Goal: Check status: Check status

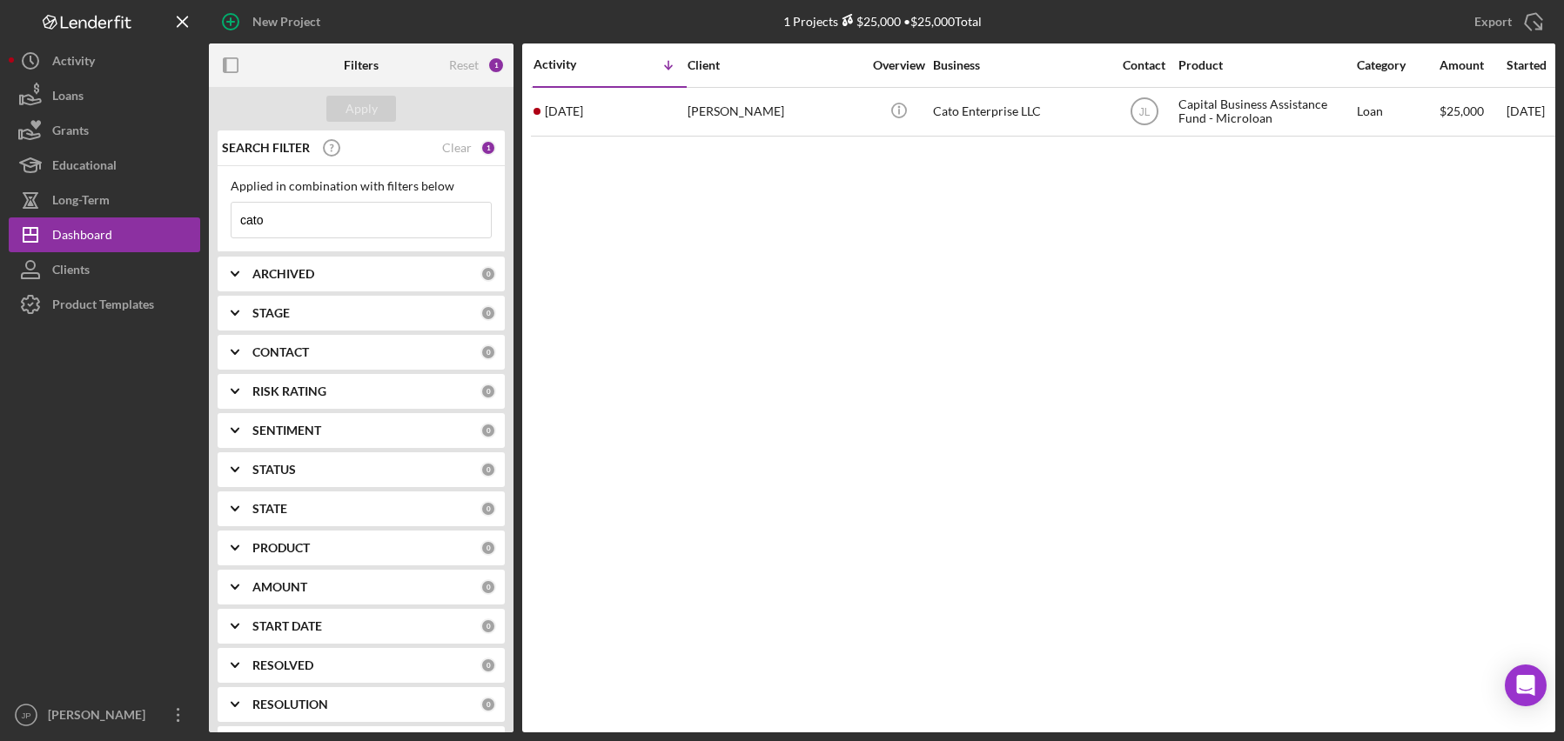
click at [302, 212] on input "cato" at bounding box center [360, 220] width 259 height 35
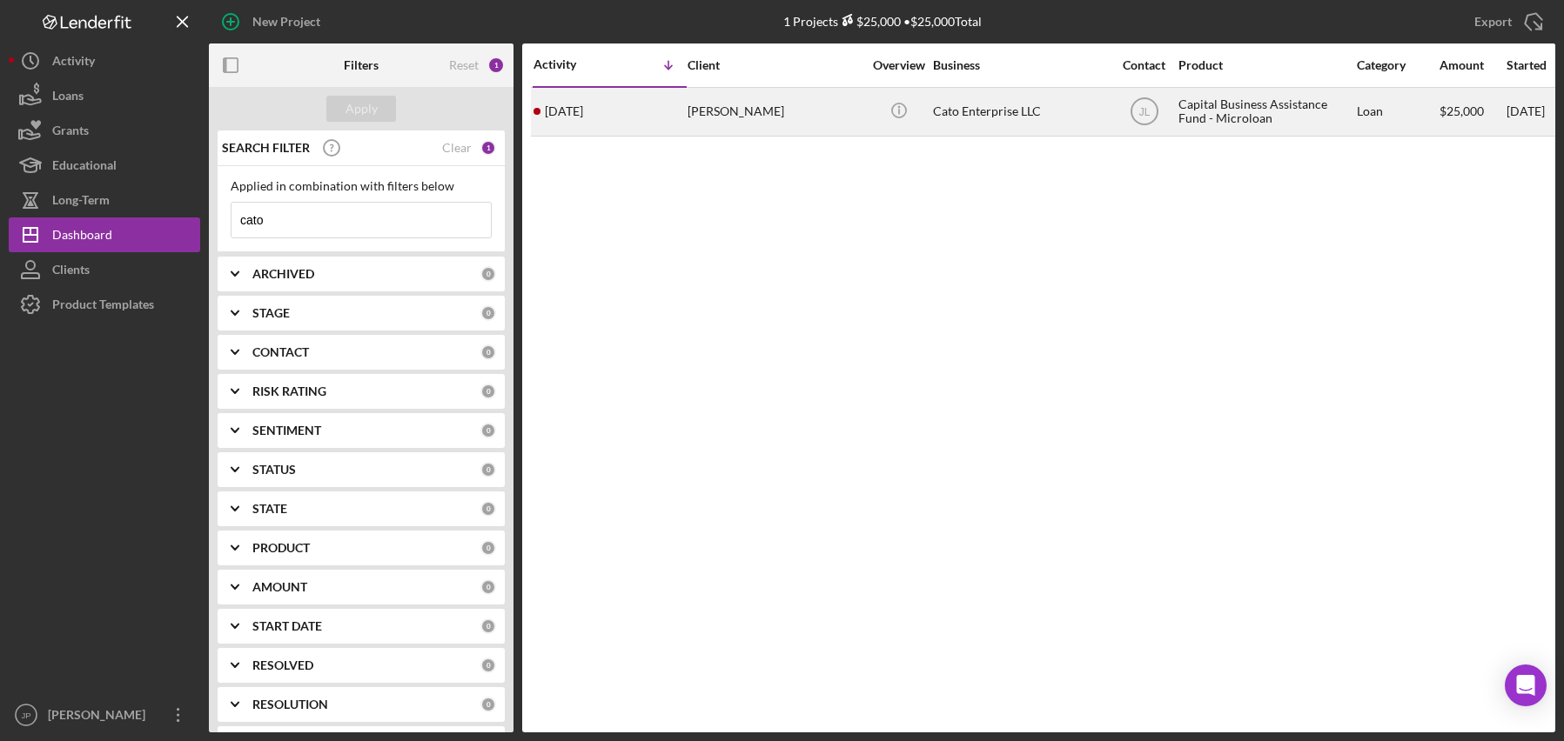
click at [994, 113] on div "Cato Enterprise LLC" at bounding box center [1020, 112] width 174 height 46
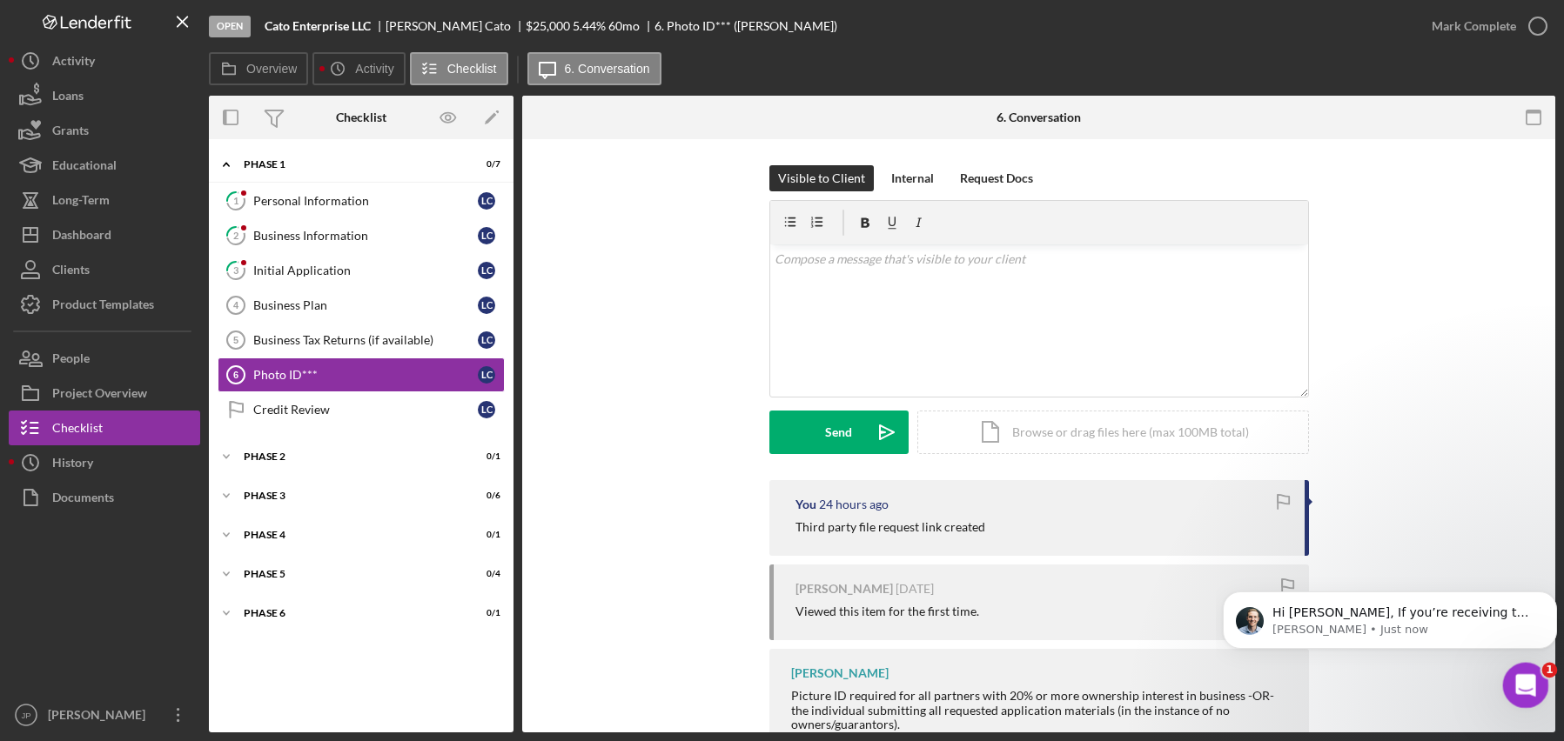
click at [1524, 684] on icon "Open Intercom Messenger" at bounding box center [1523, 683] width 12 height 14
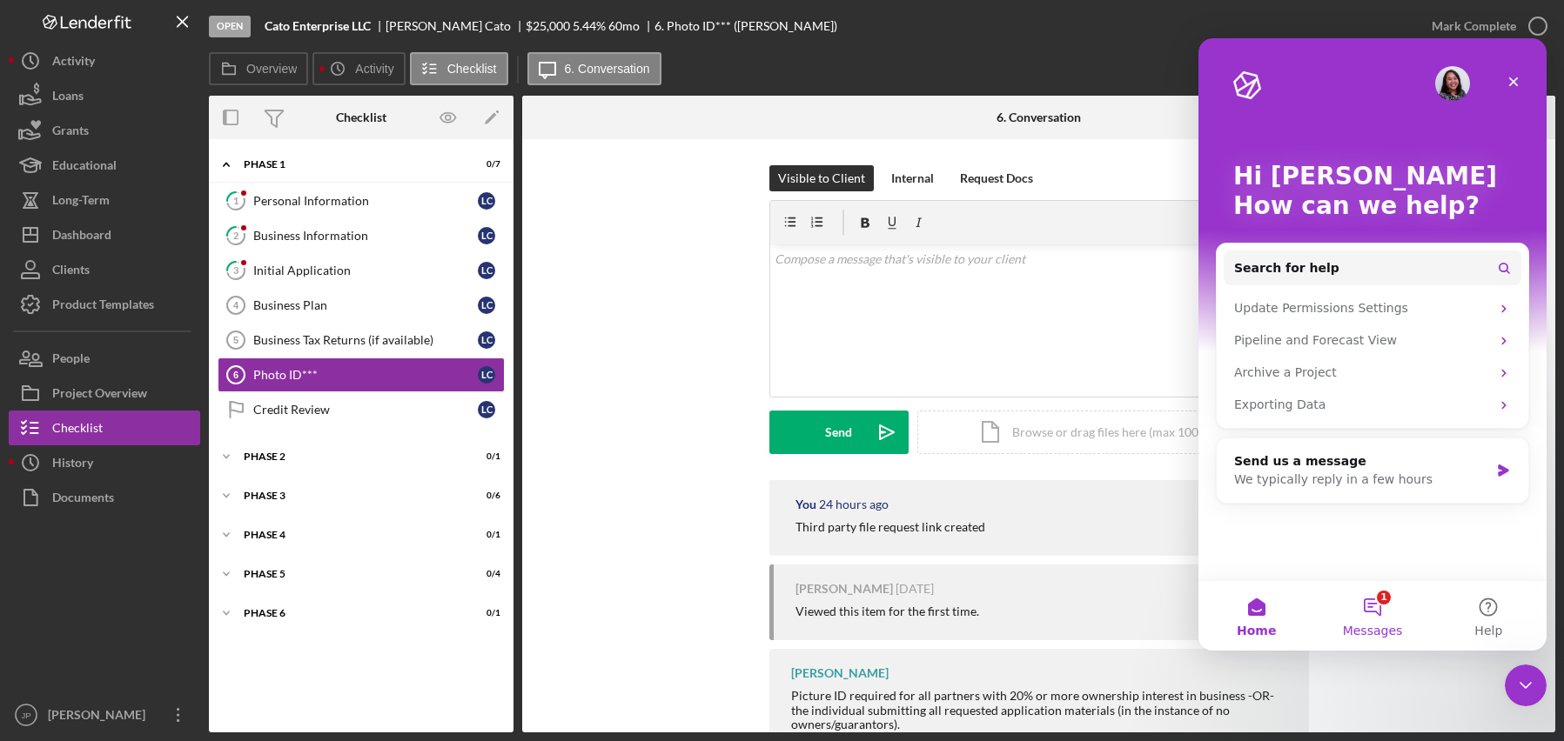
click at [1383, 606] on button "1 Messages" at bounding box center [1372, 616] width 116 height 70
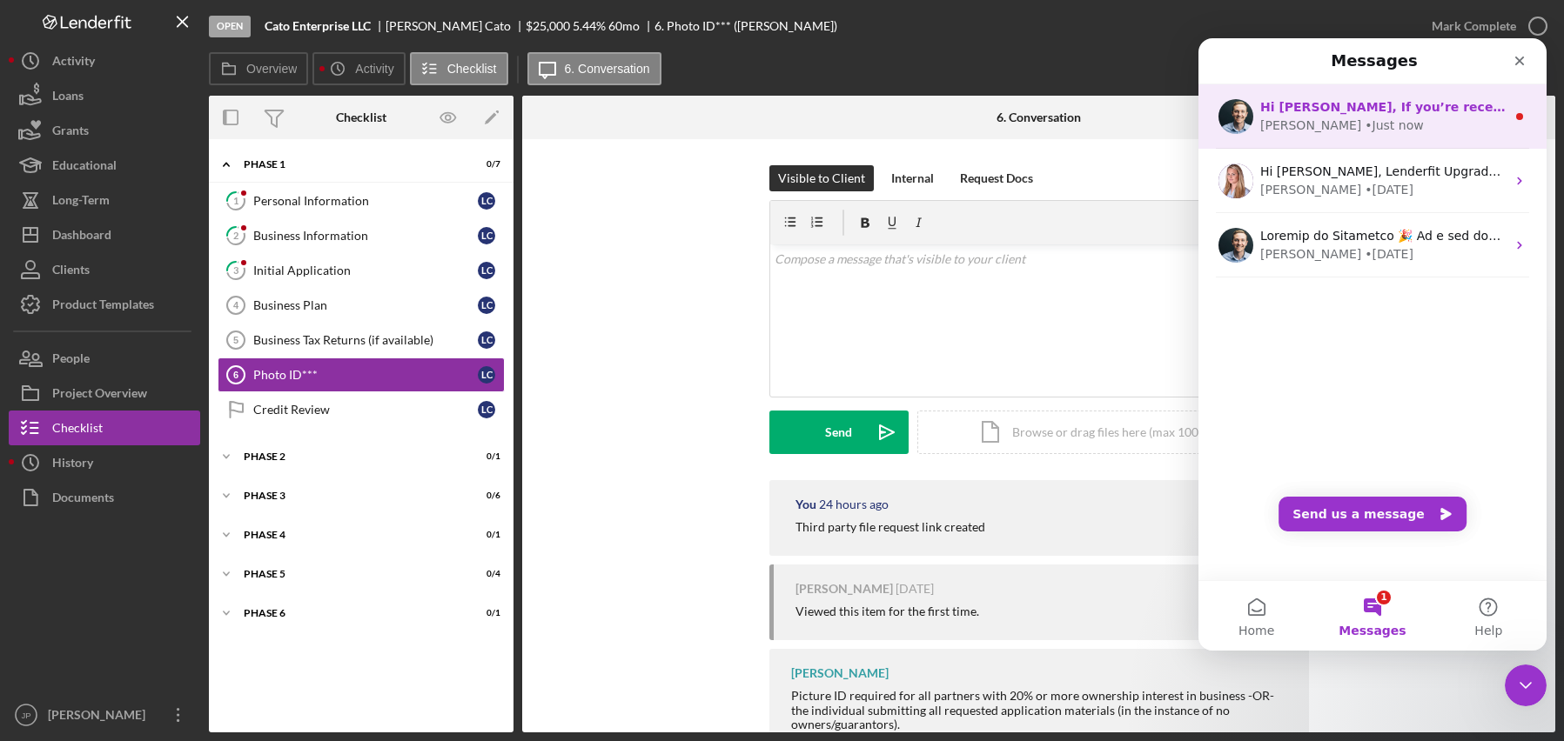
click at [1383, 126] on div "[PERSON_NAME] • Just now" at bounding box center [1382, 126] width 245 height 18
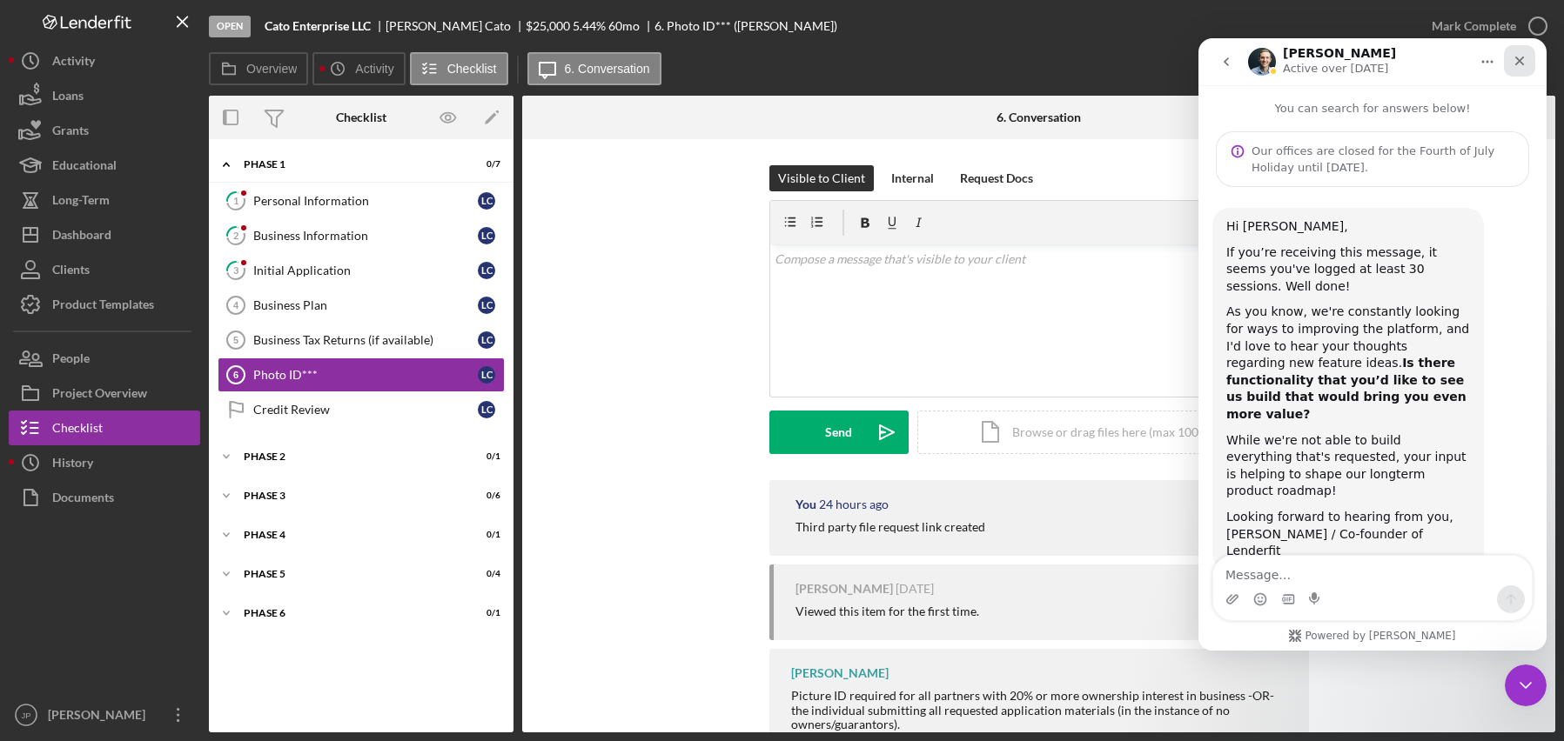
click at [1521, 58] on icon "Close" at bounding box center [1520, 62] width 10 height 10
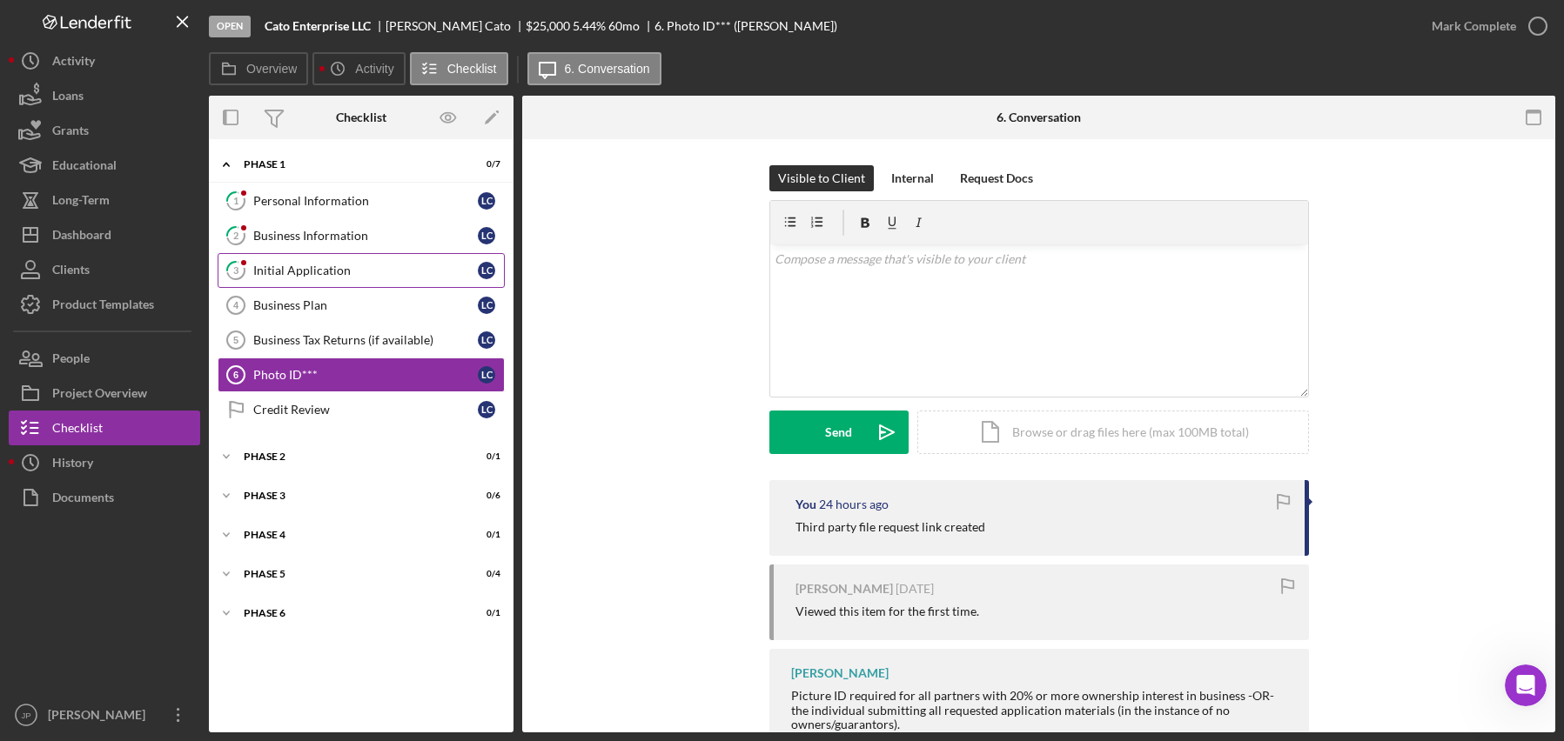
click at [298, 266] on div "Initial Application" at bounding box center [365, 271] width 224 height 14
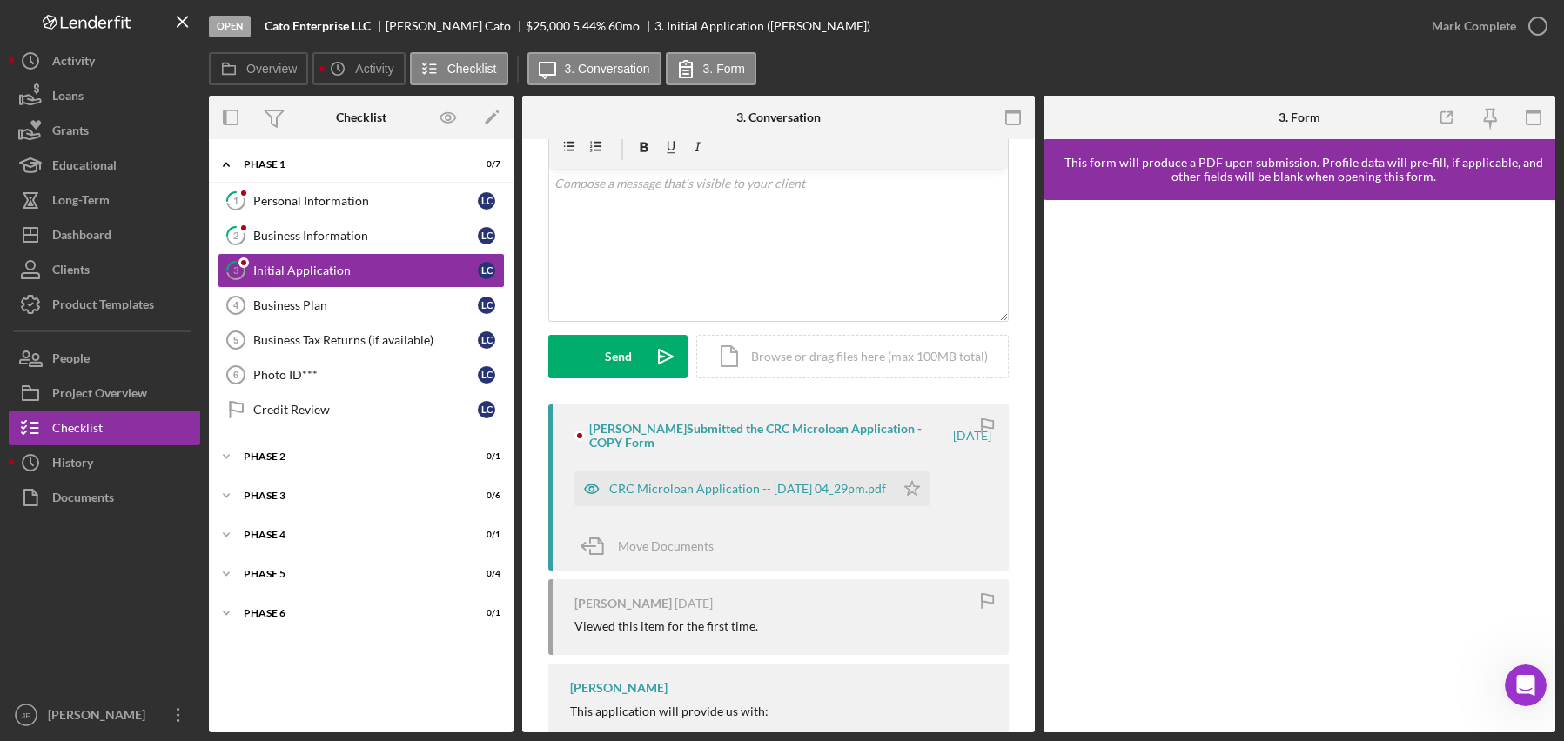
scroll to position [174, 0]
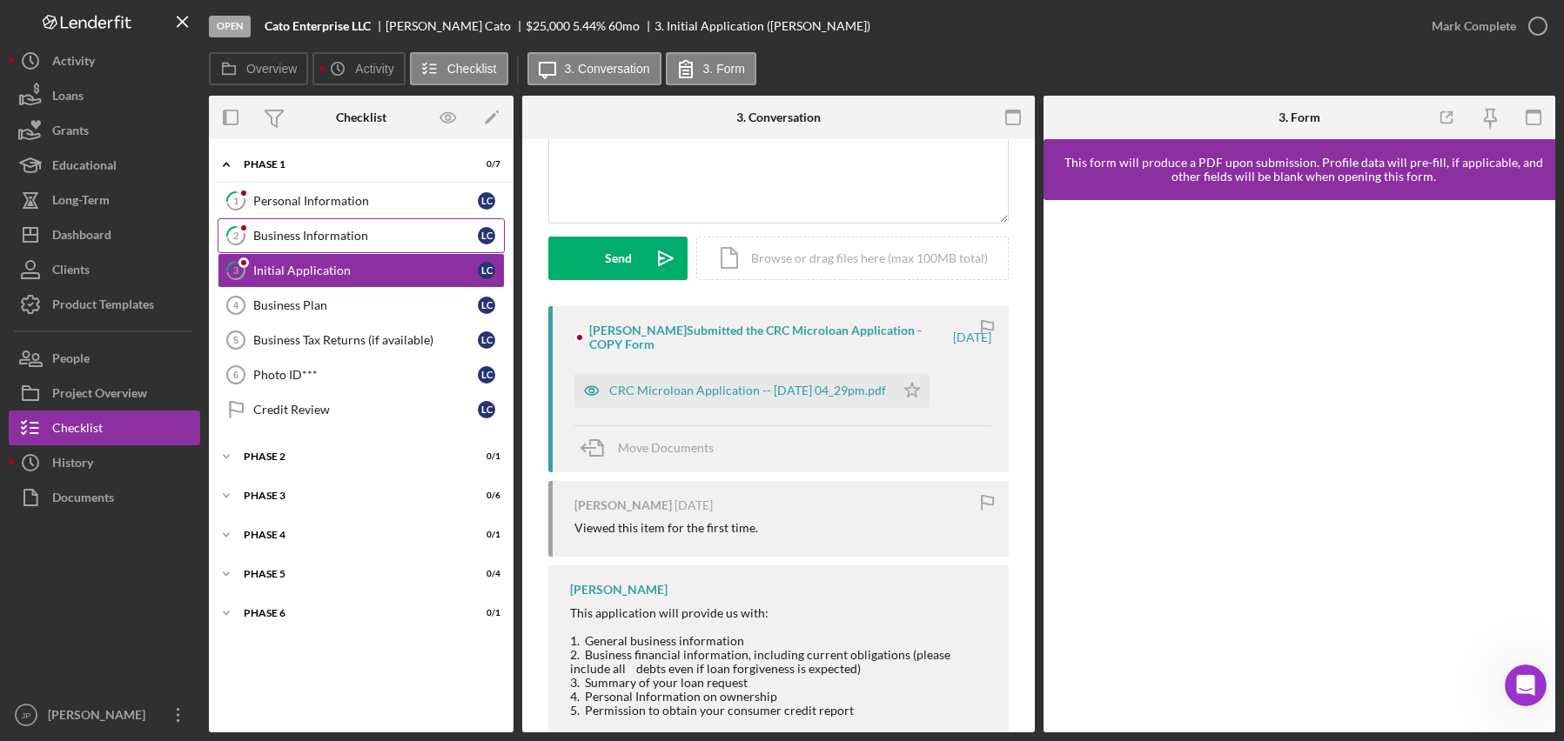
click at [345, 241] on div "Business Information" at bounding box center [365, 236] width 224 height 14
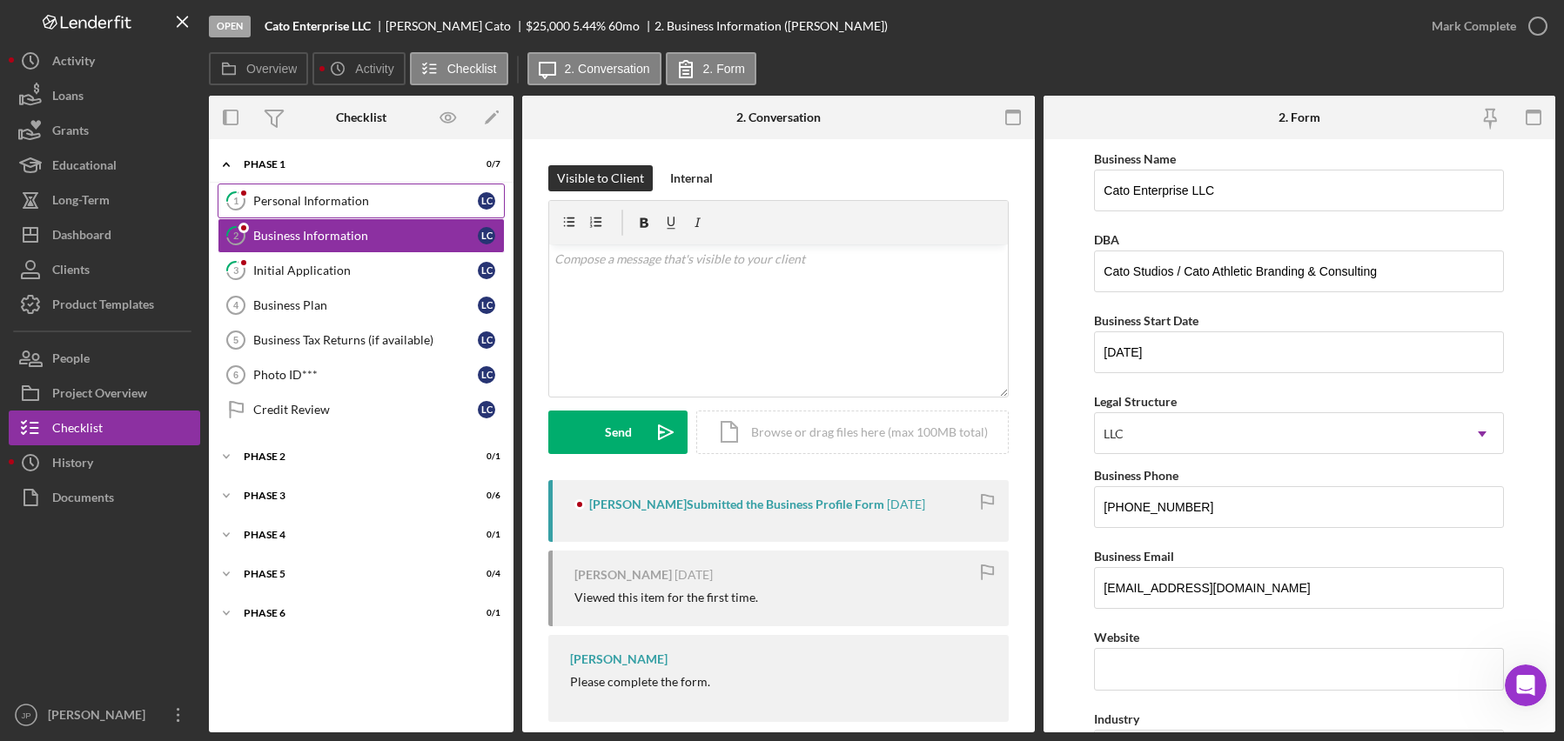
click at [330, 197] on div "Personal Information" at bounding box center [365, 201] width 224 height 14
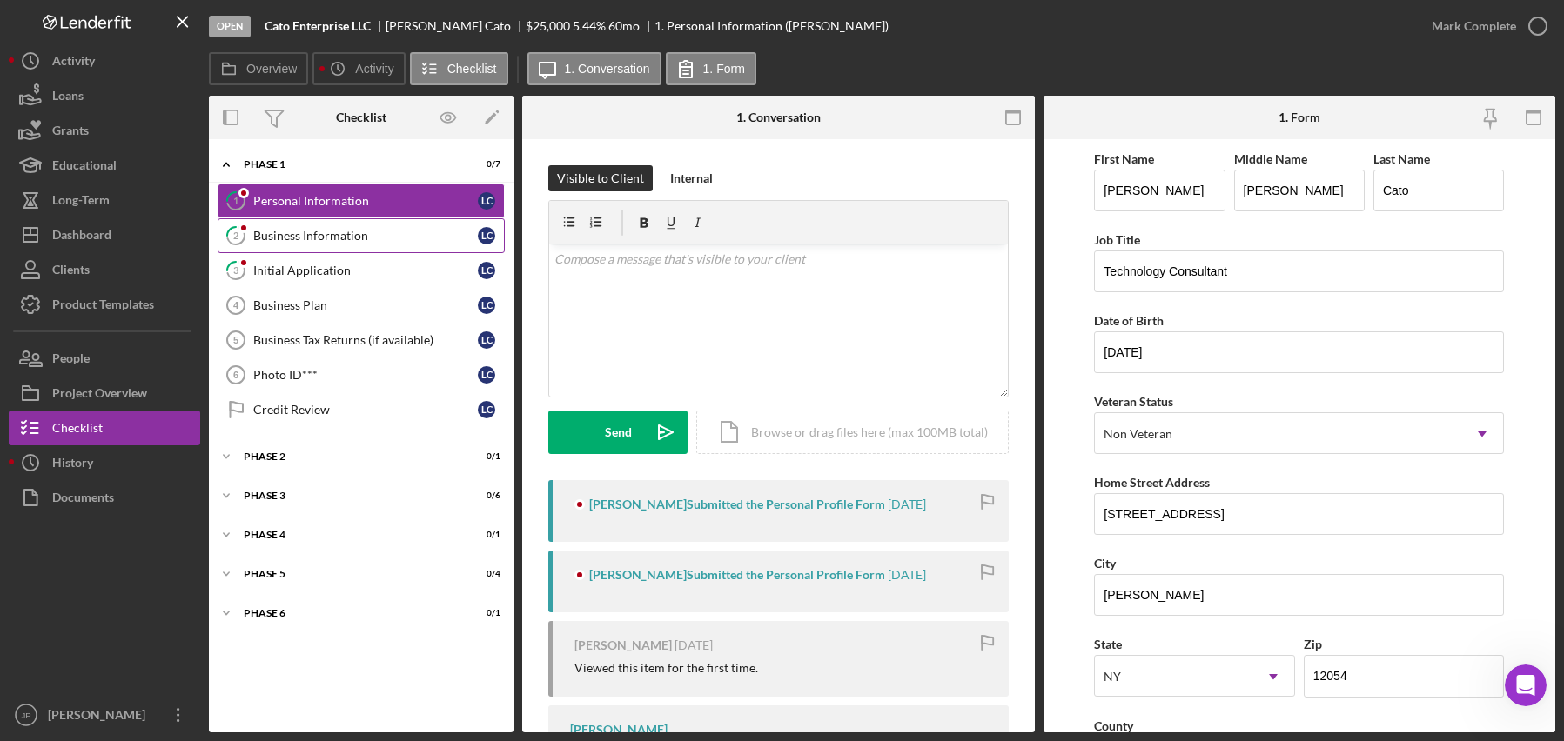
click at [319, 239] on div "Business Information" at bounding box center [365, 236] width 224 height 14
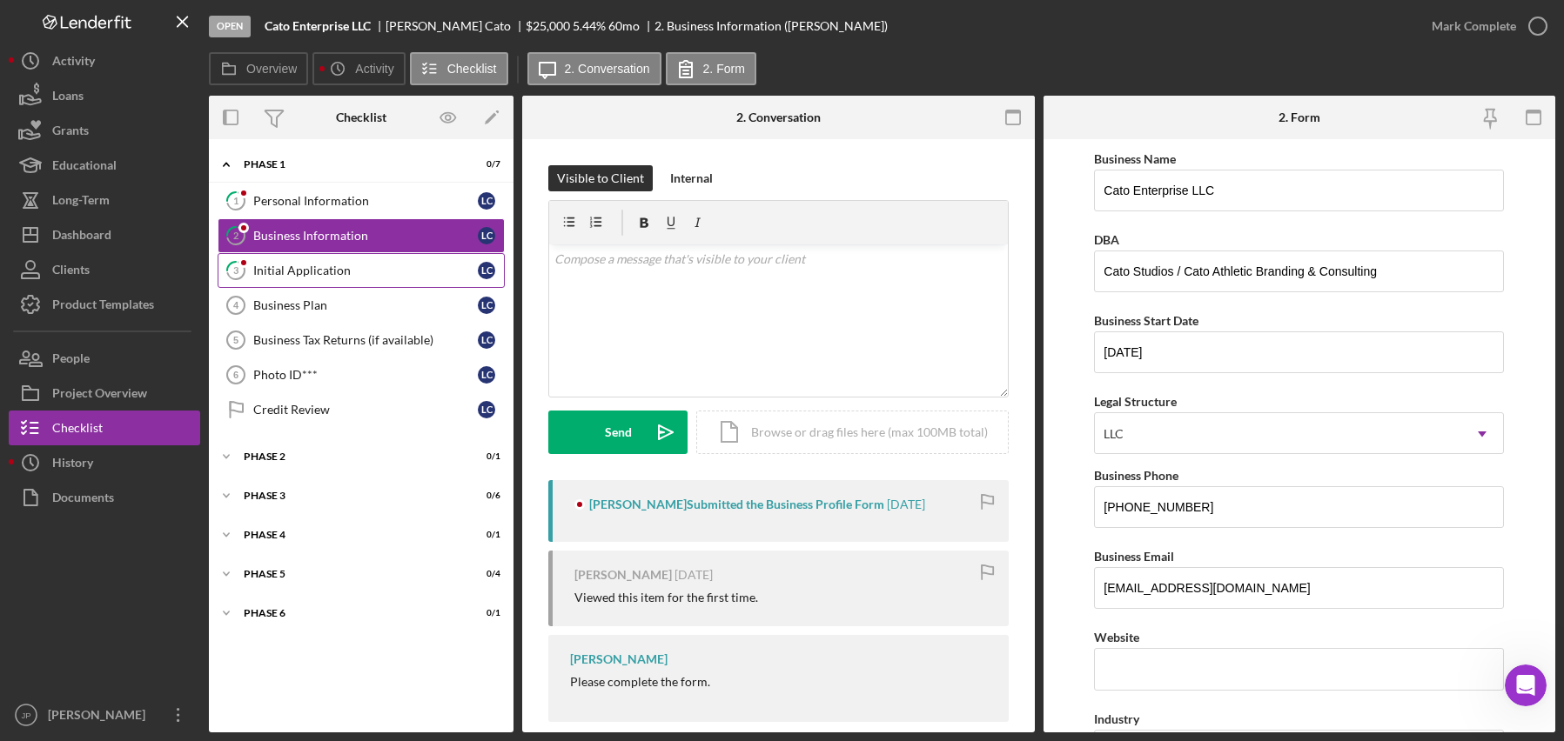
click at [305, 271] on div "Initial Application" at bounding box center [365, 271] width 224 height 14
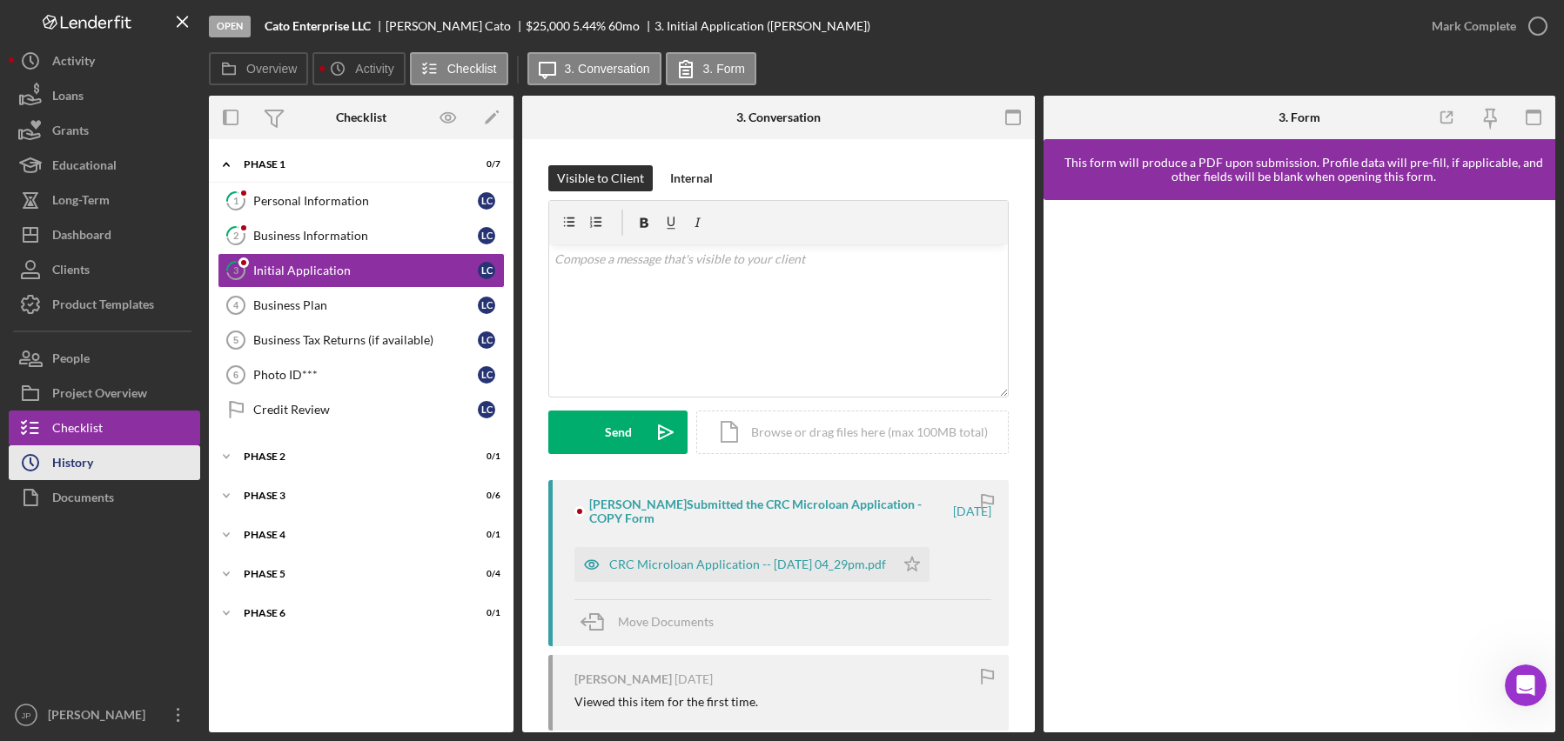
click at [80, 456] on div "History" at bounding box center [72, 464] width 41 height 39
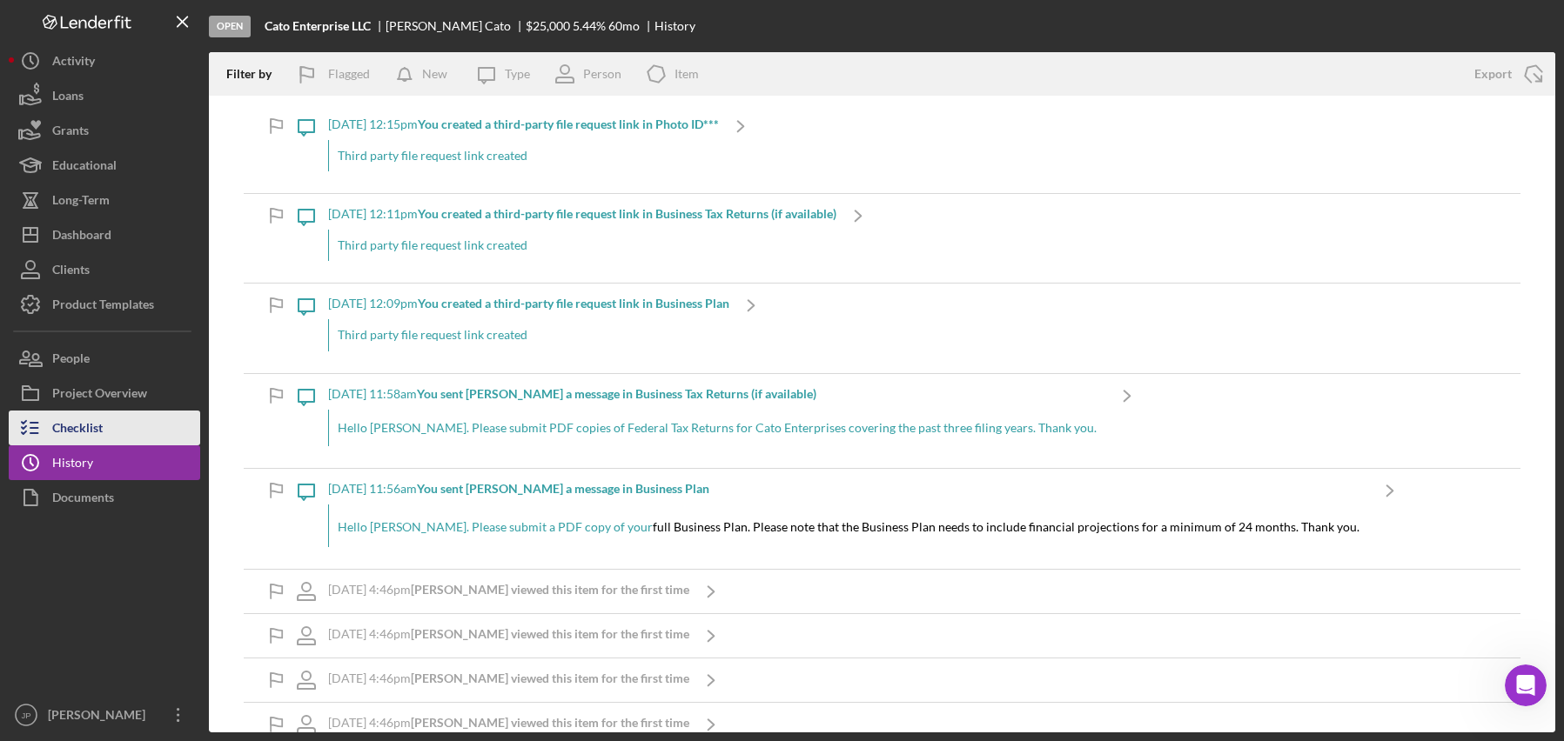
click at [93, 429] on div "Checklist" at bounding box center [77, 430] width 50 height 39
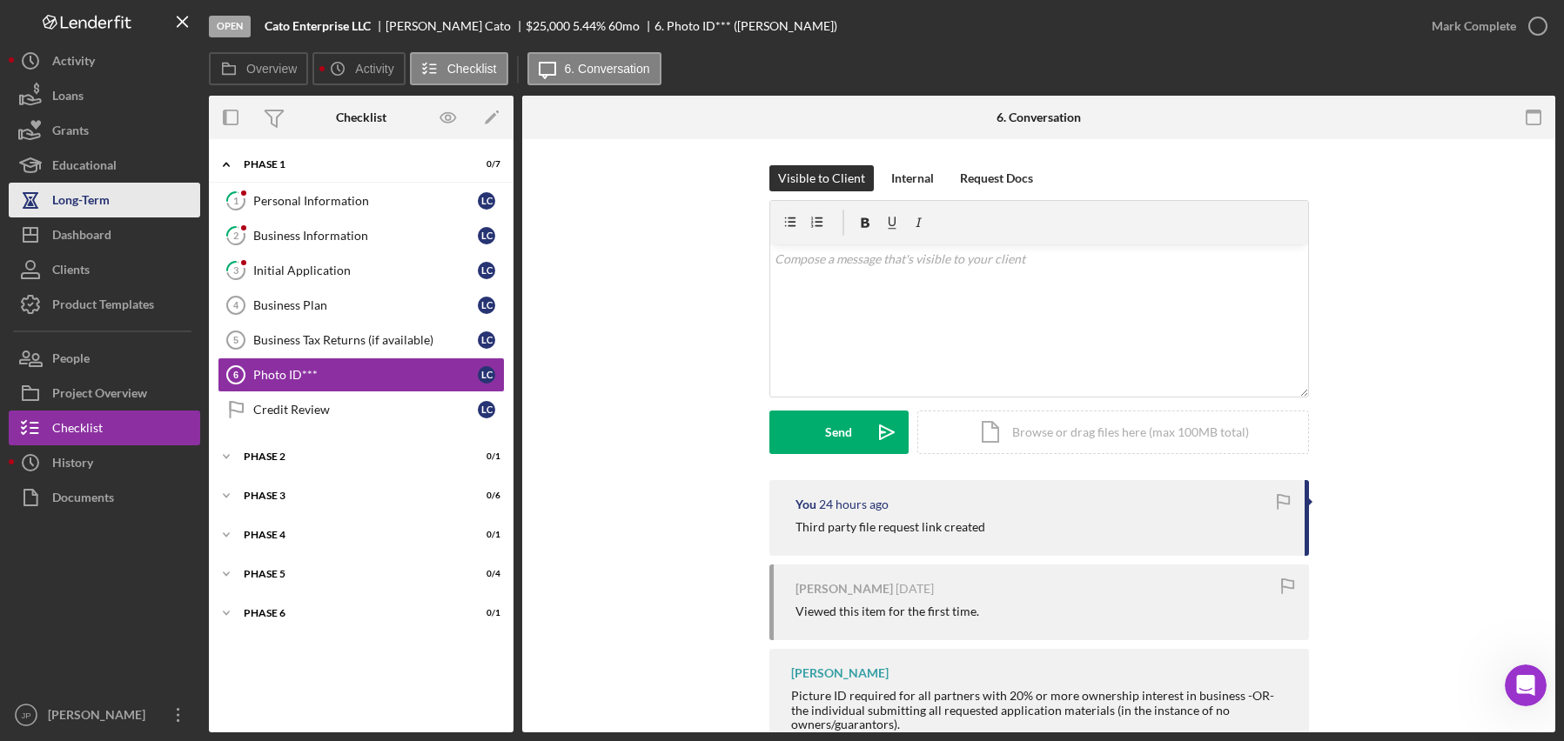
click at [92, 194] on div "Long-Term" at bounding box center [80, 202] width 57 height 39
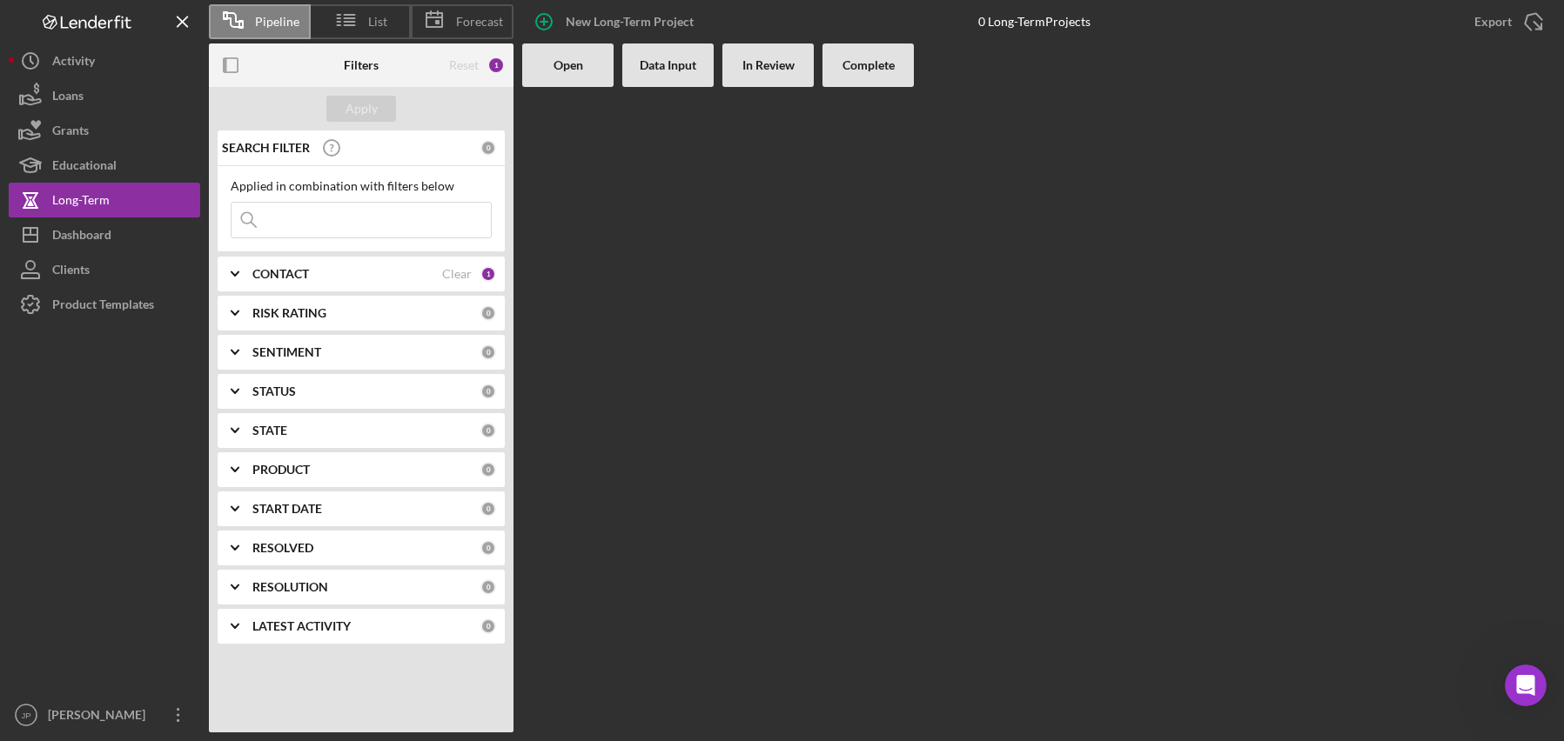
click at [291, 268] on b "CONTACT" at bounding box center [280, 274] width 57 height 14
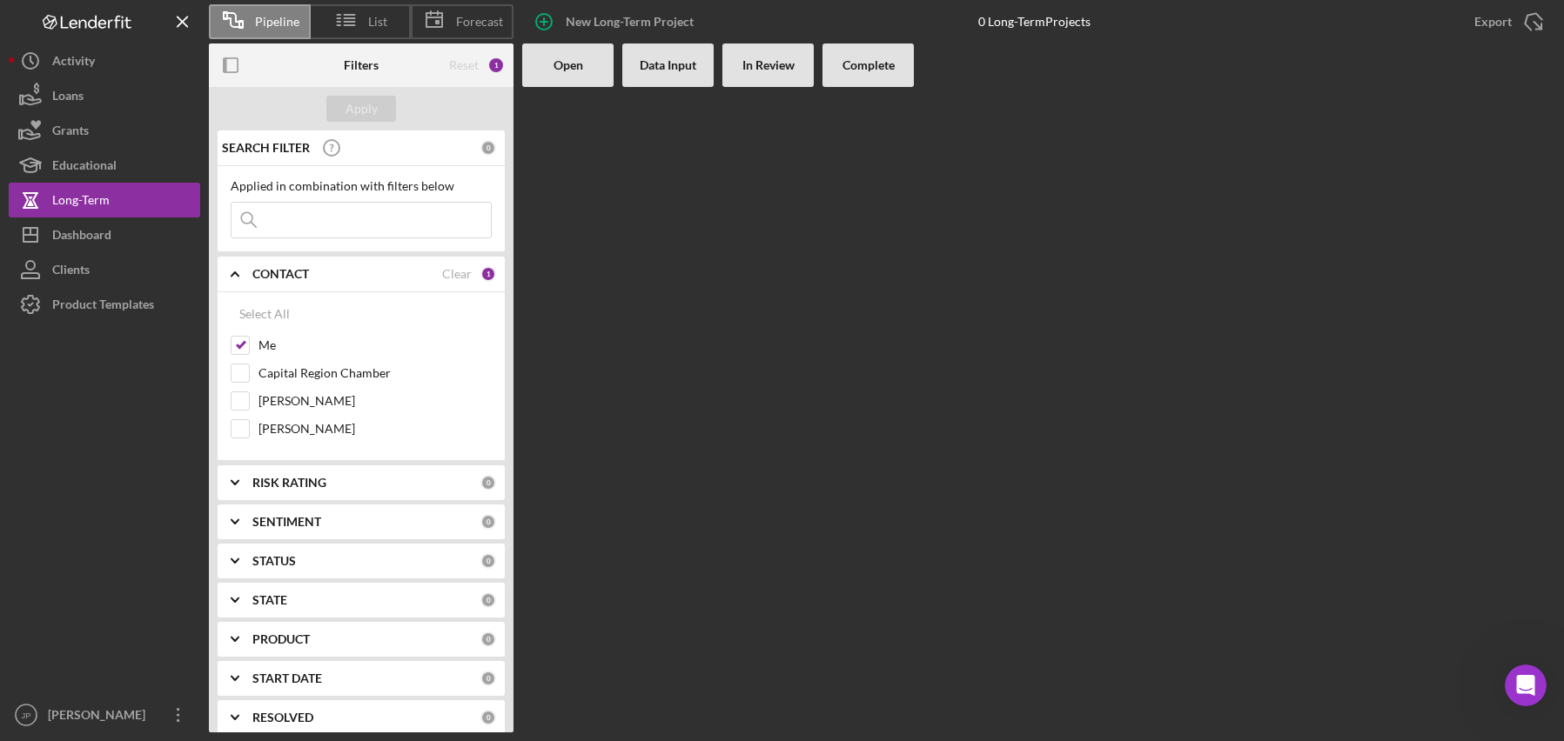
click at [291, 268] on b "CONTACT" at bounding box center [280, 274] width 57 height 14
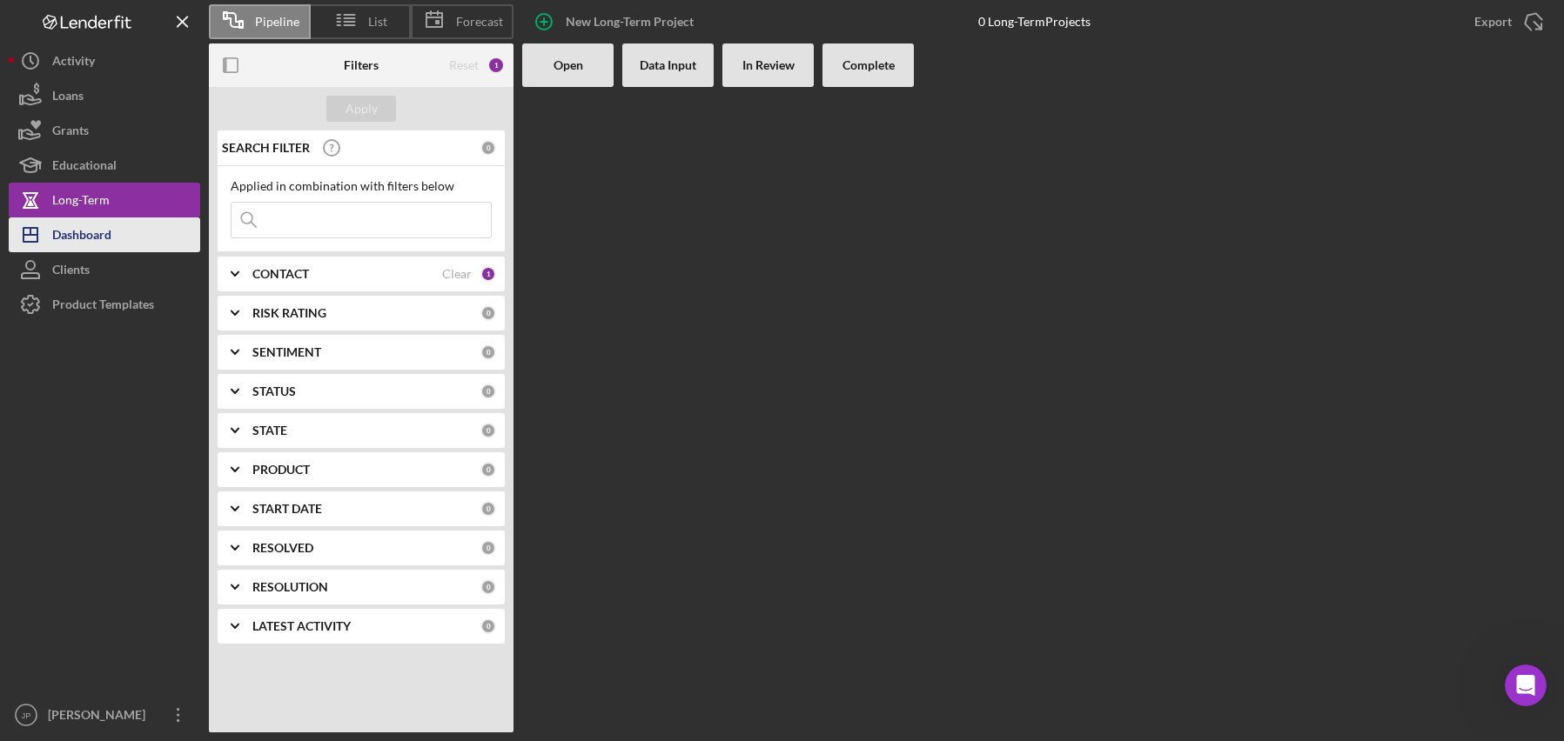
click at [103, 229] on div "Dashboard" at bounding box center [81, 237] width 59 height 39
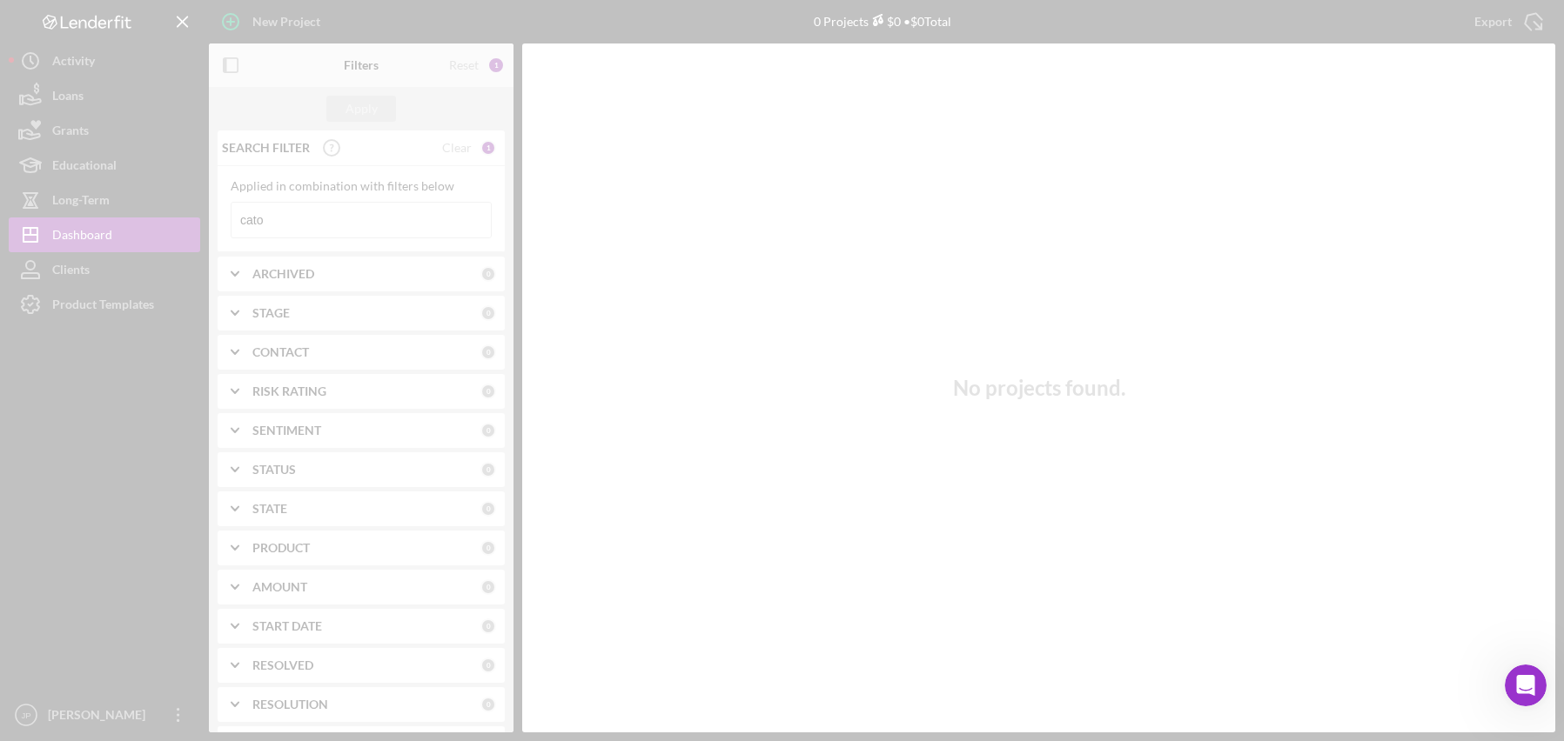
click at [318, 225] on div at bounding box center [782, 370] width 1564 height 741
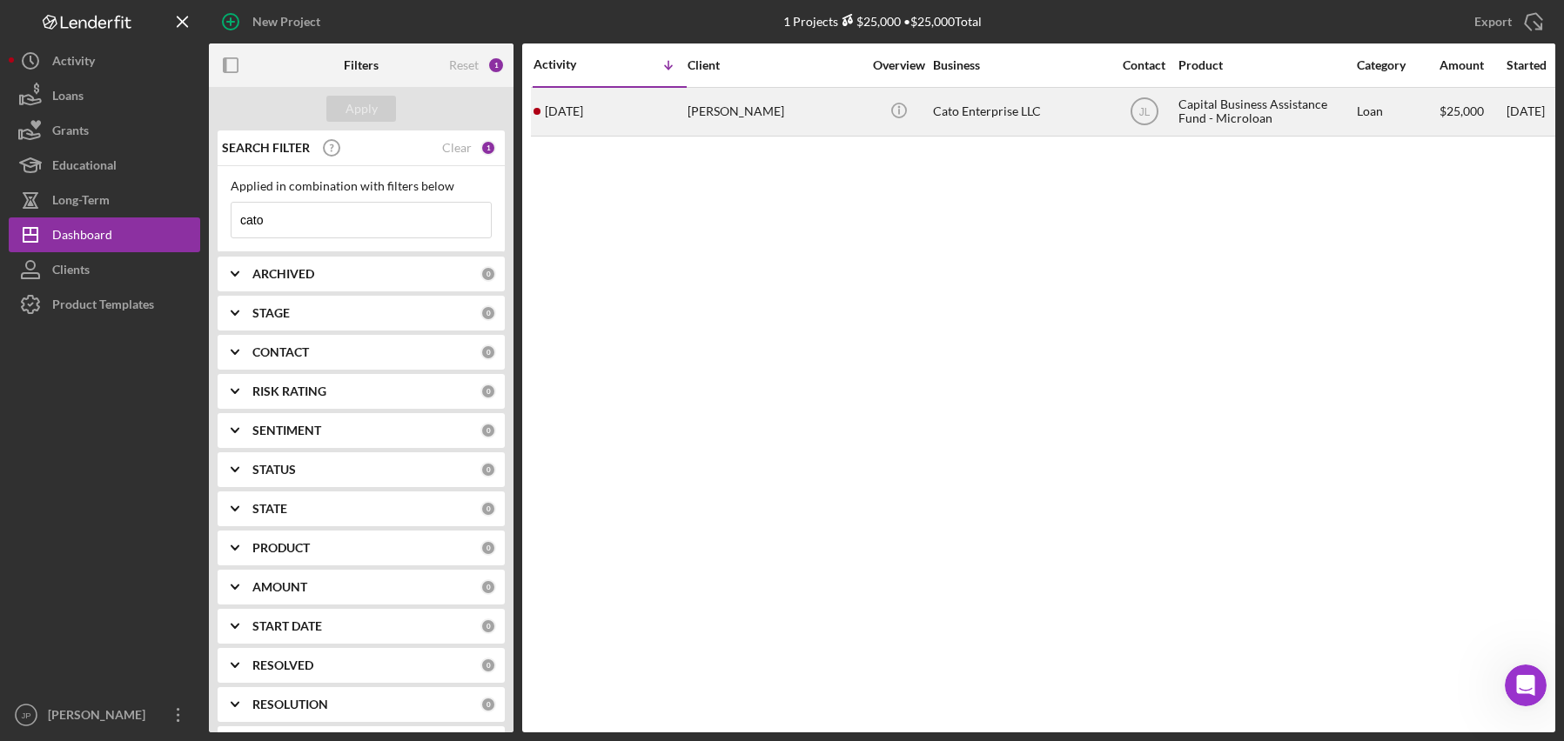
click at [990, 115] on div "Cato Enterprise LLC" at bounding box center [1020, 112] width 174 height 46
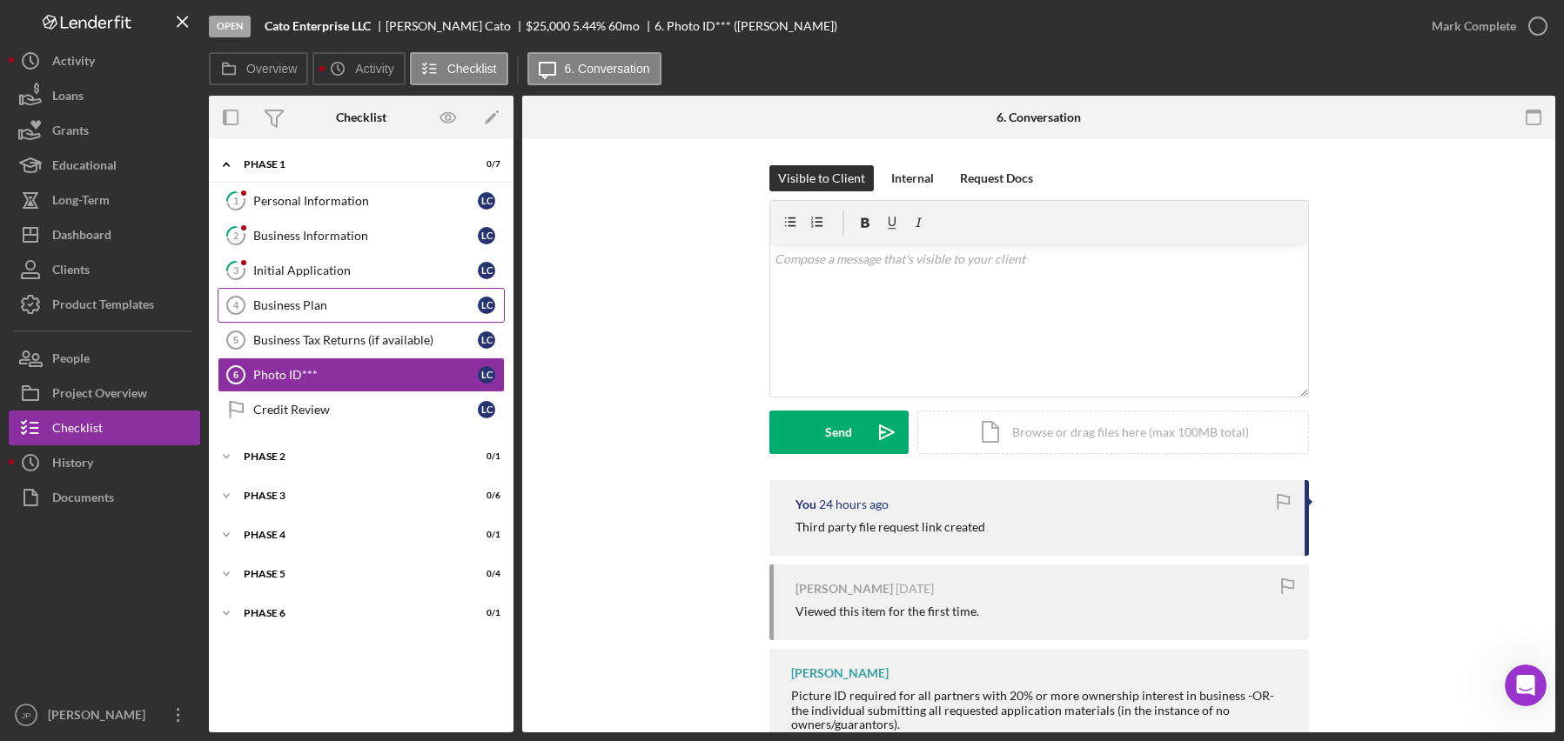
click at [316, 300] on div "Business Plan" at bounding box center [365, 305] width 224 height 14
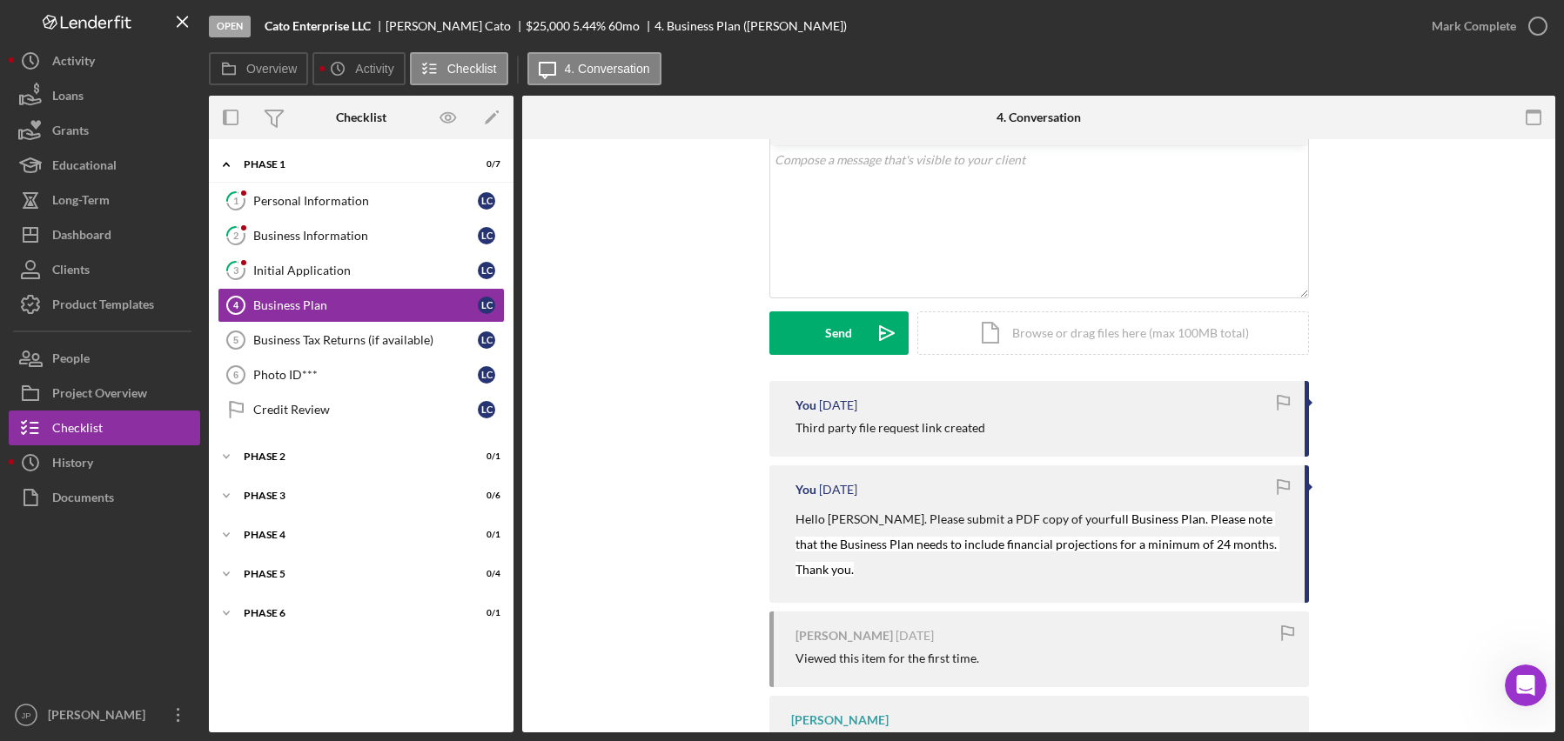
scroll to position [204, 0]
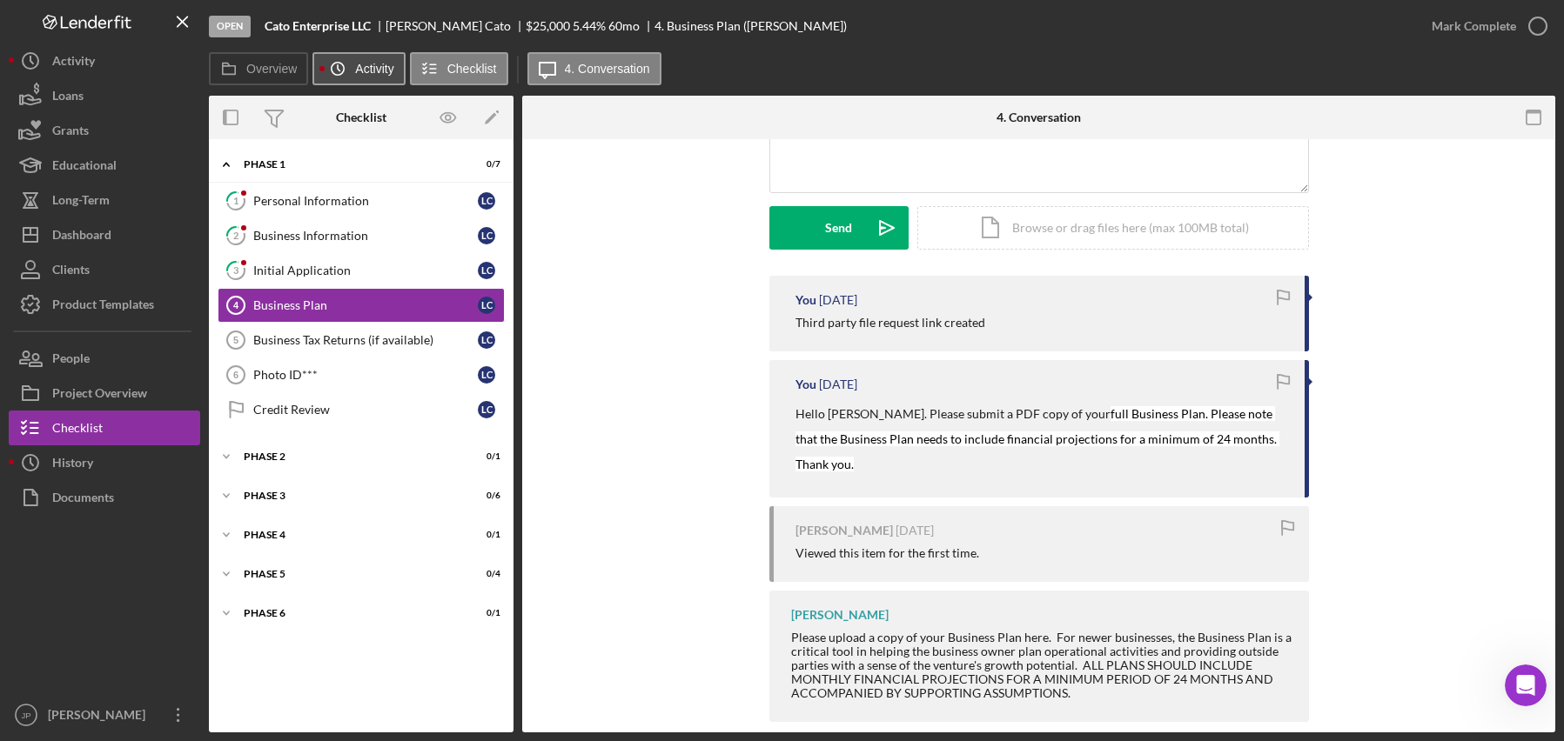
click at [367, 69] on label "Activity" at bounding box center [374, 69] width 38 height 14
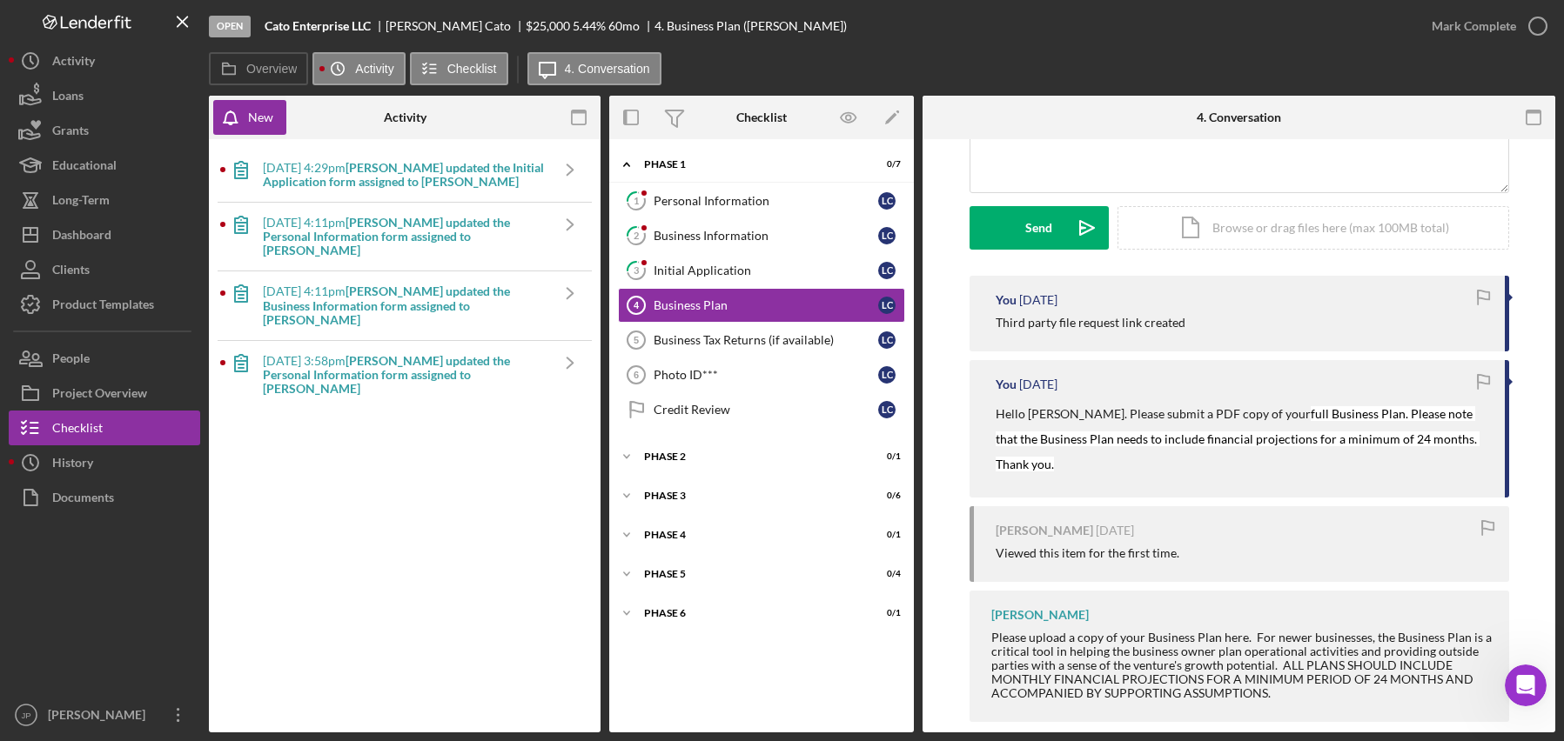
click at [408, 176] on b "[PERSON_NAME] updated the Initial Application form assigned to [PERSON_NAME]" at bounding box center [403, 174] width 281 height 29
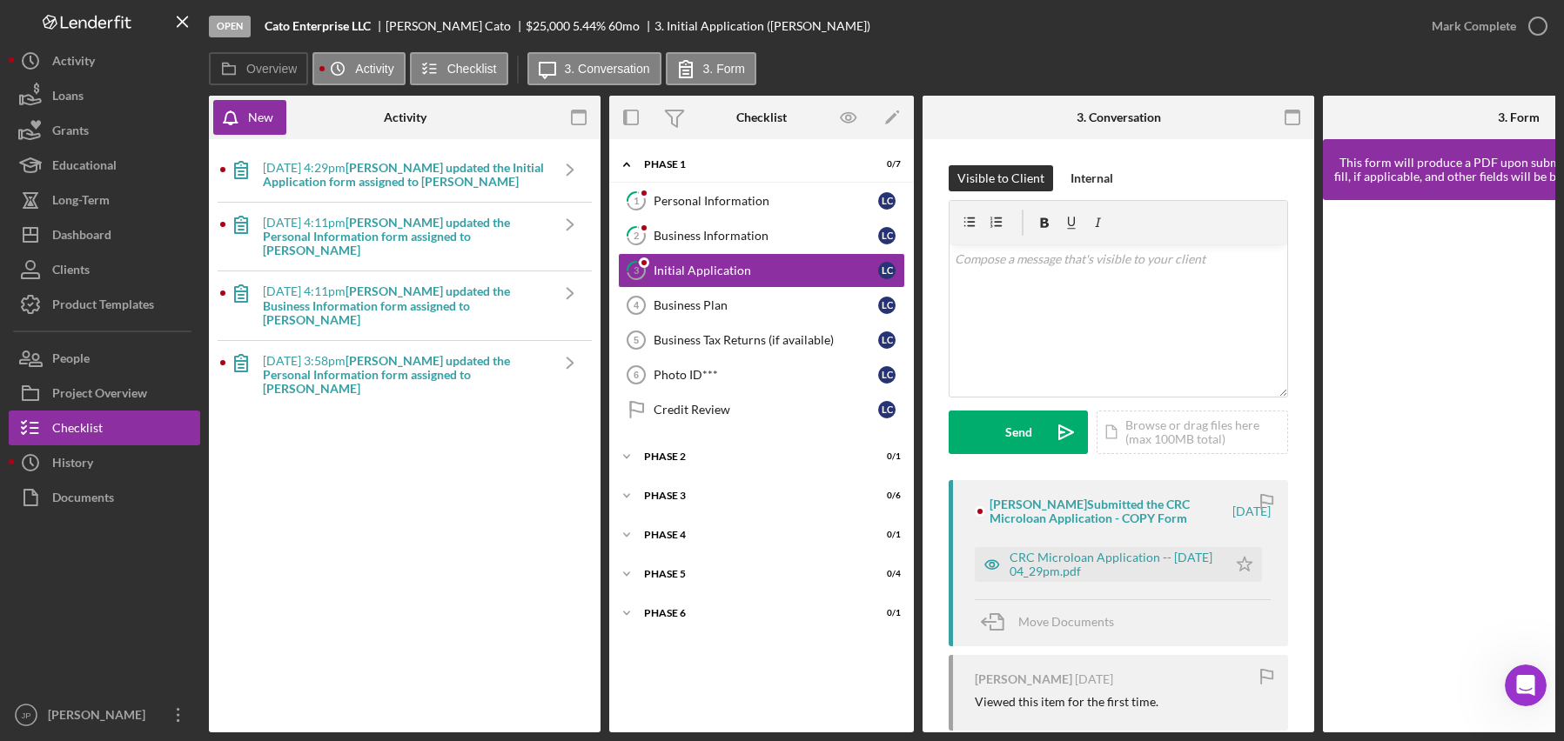
click at [389, 232] on b "[PERSON_NAME] updated the Personal Information form assigned to [PERSON_NAME]" at bounding box center [386, 236] width 247 height 43
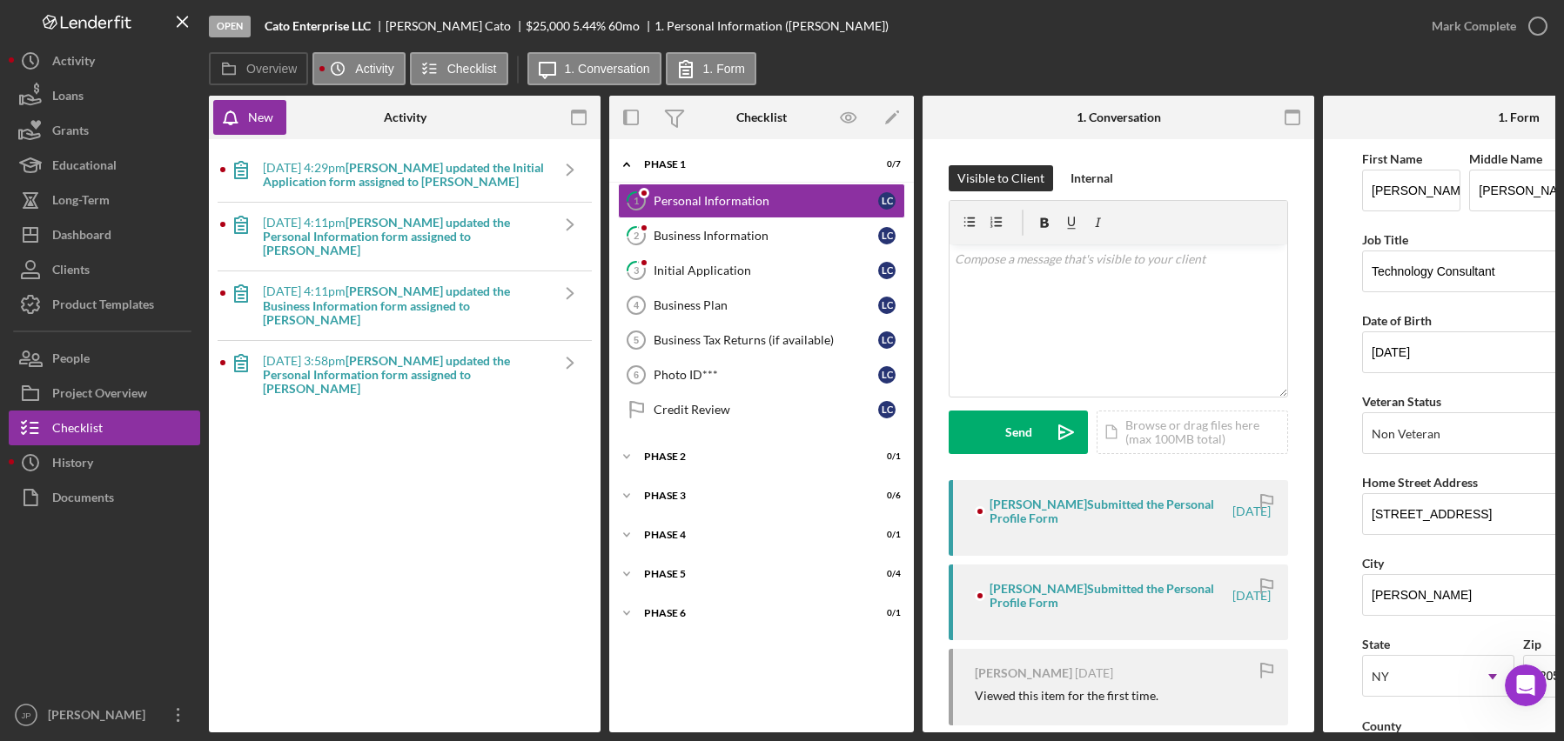
click at [380, 284] on b "[PERSON_NAME] updated the Business Information form assigned to [PERSON_NAME]" at bounding box center [386, 305] width 247 height 43
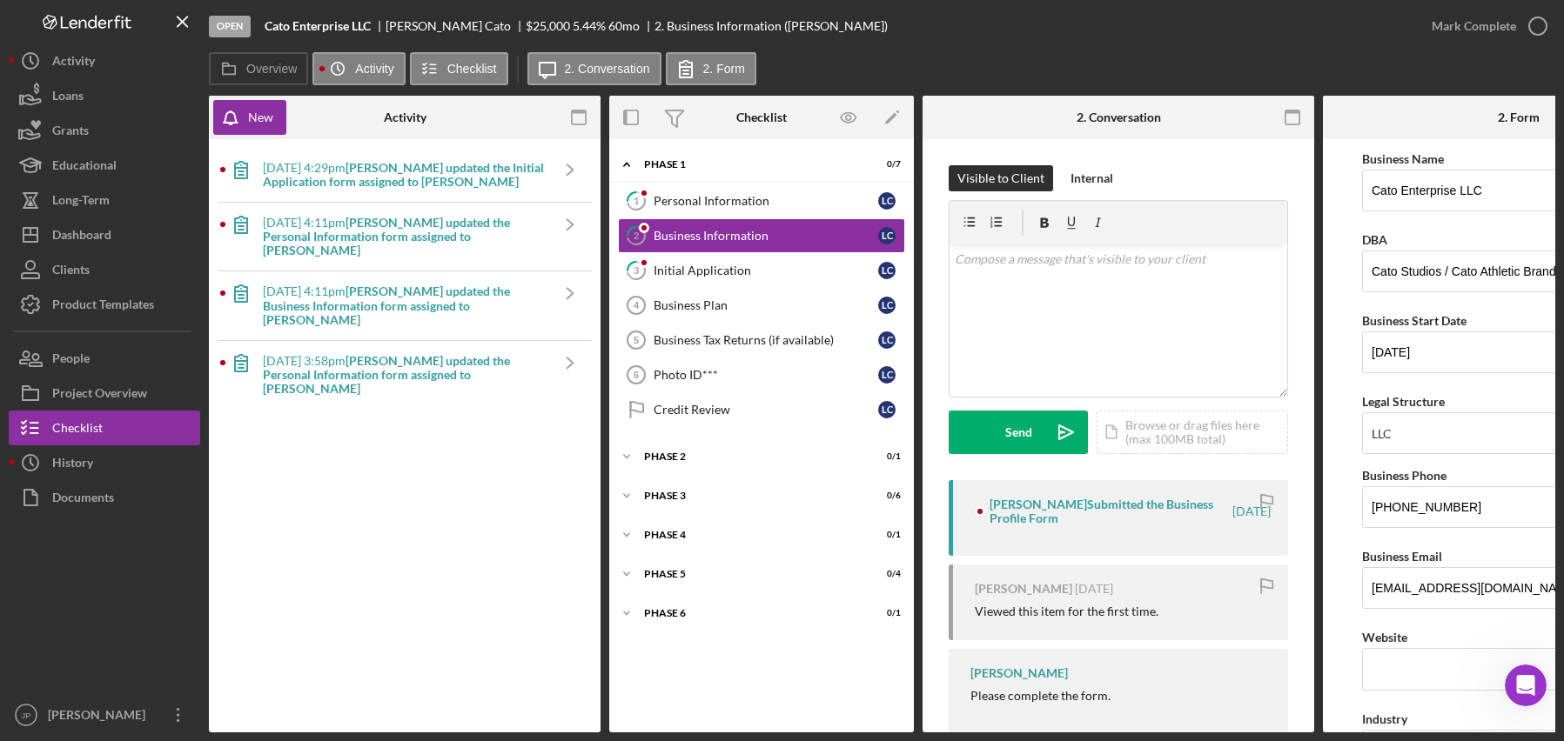
click at [379, 353] on b "[PERSON_NAME] updated the Personal Information form assigned to [PERSON_NAME]" at bounding box center [386, 374] width 247 height 43
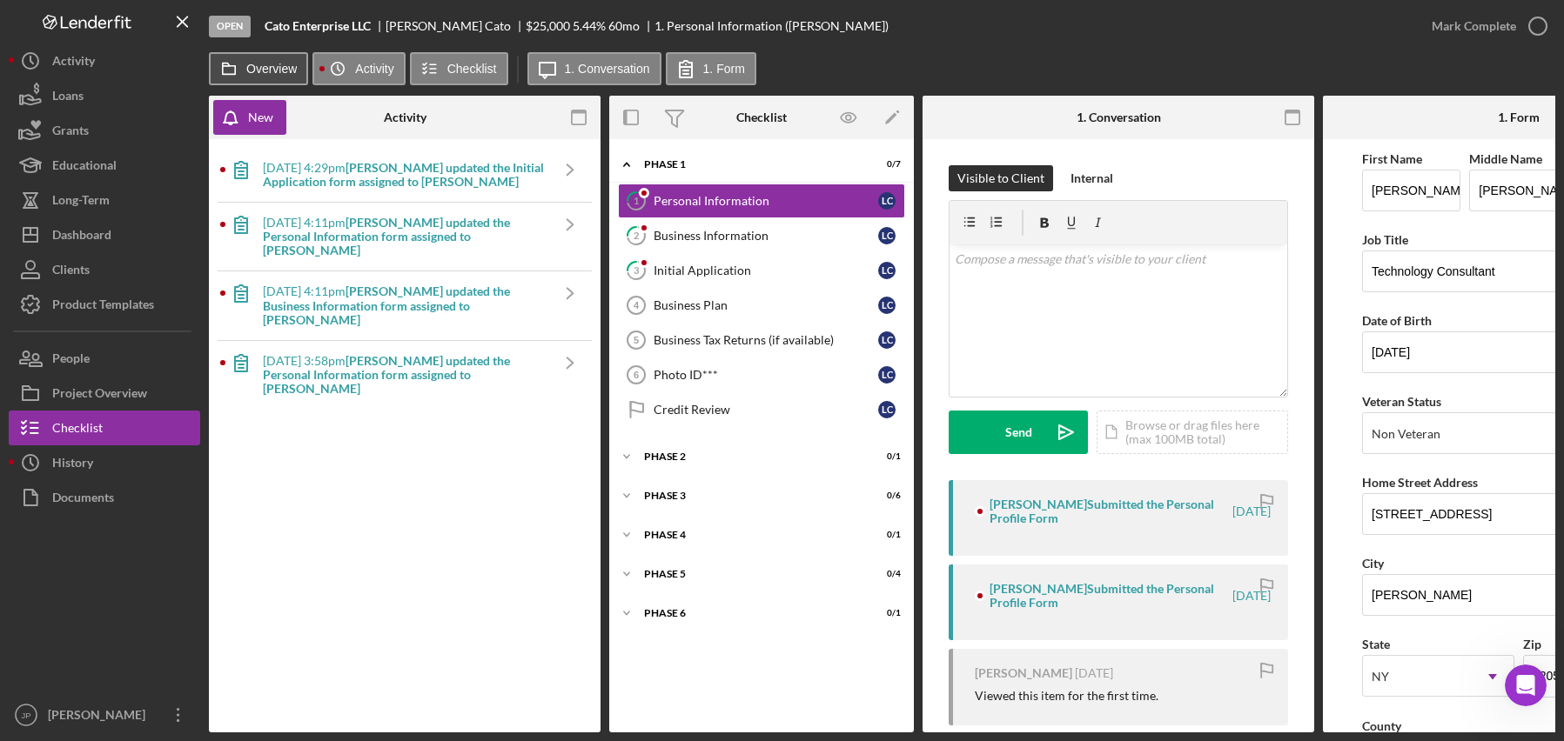
click at [278, 69] on label "Overview" at bounding box center [271, 69] width 50 height 14
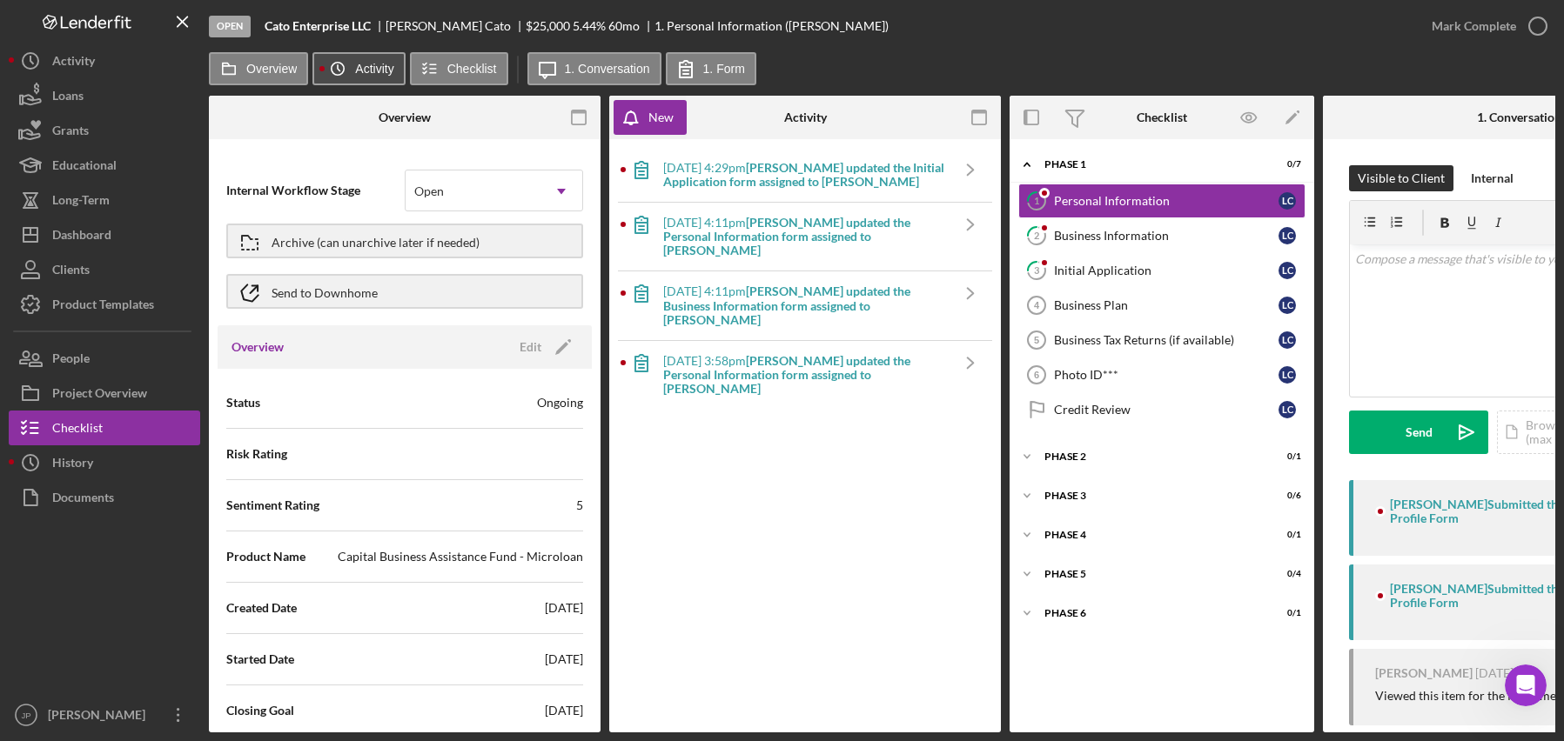
click at [352, 69] on icon "Icon/History" at bounding box center [337, 68] width 35 height 35
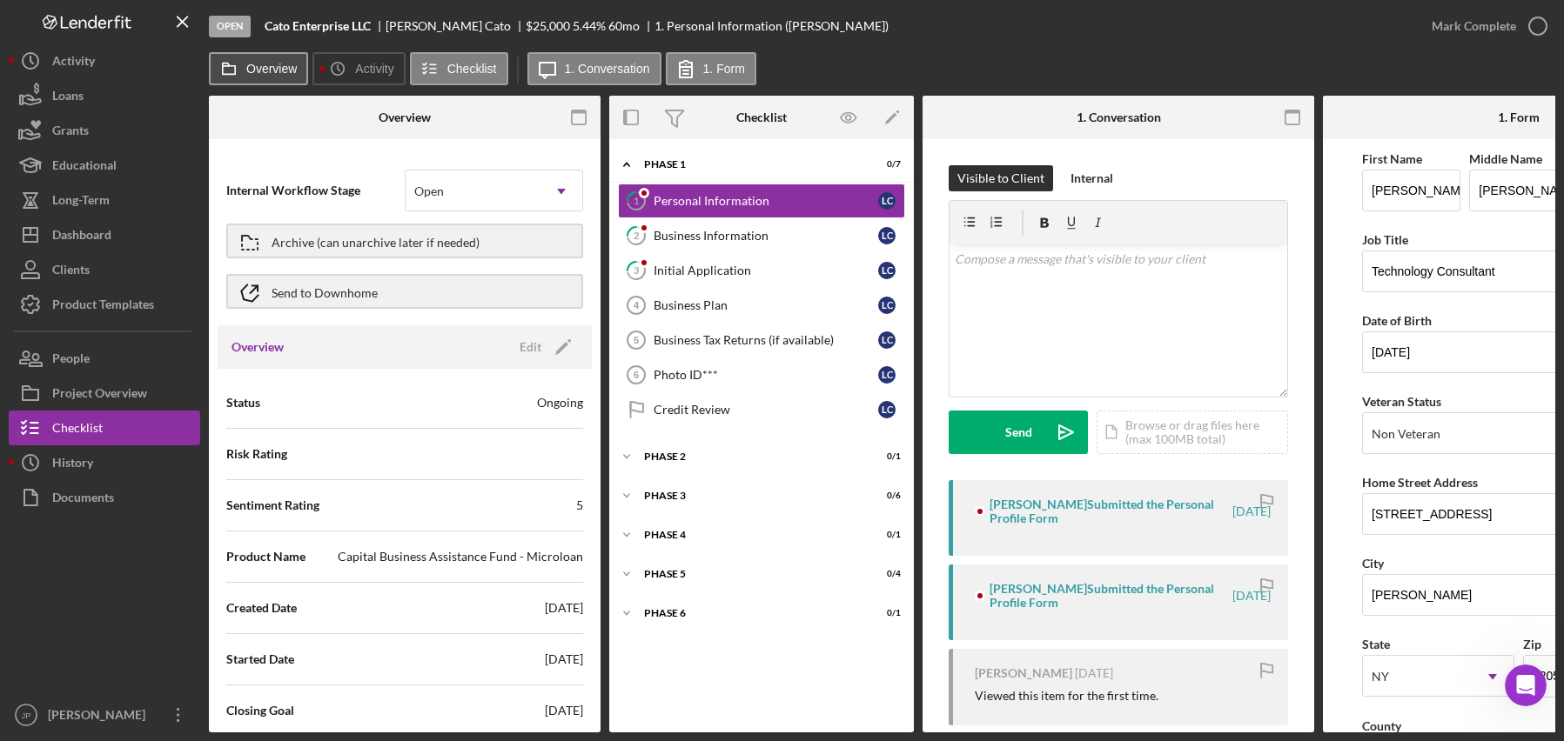
click at [278, 66] on label "Overview" at bounding box center [271, 69] width 50 height 14
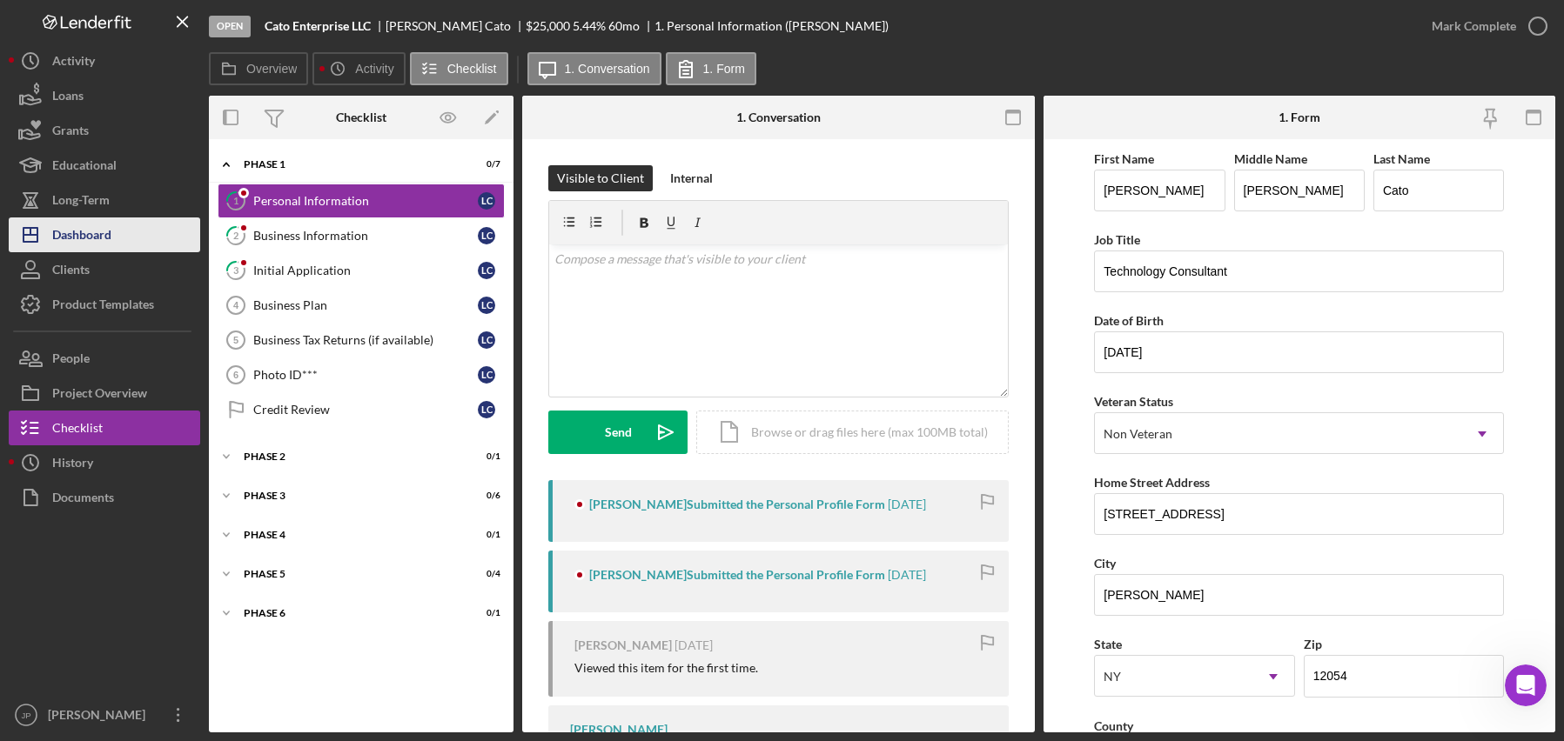
click at [99, 237] on div "Dashboard" at bounding box center [81, 237] width 59 height 39
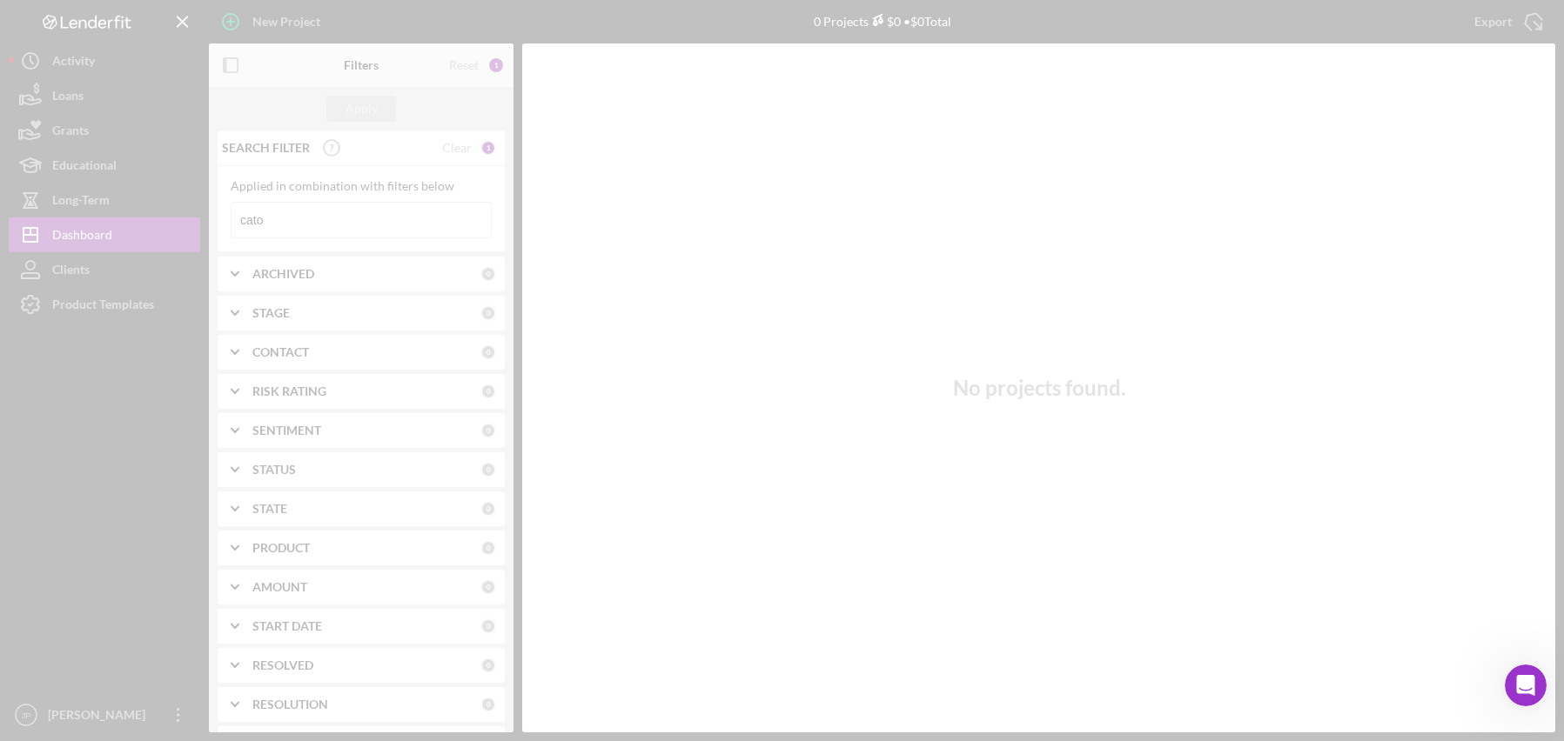
click at [285, 225] on div at bounding box center [782, 370] width 1564 height 741
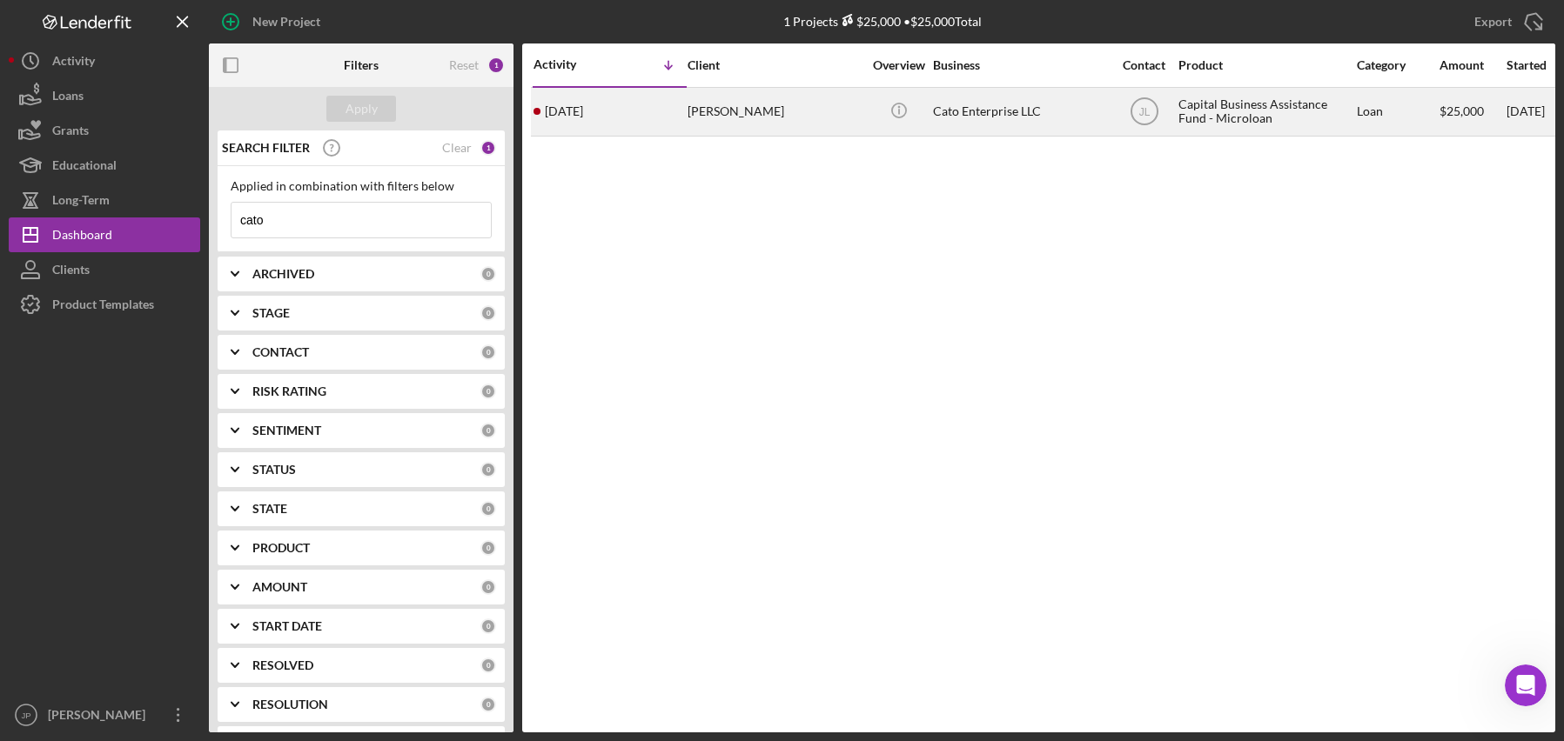
click at [973, 109] on div "Cato Enterprise LLC" at bounding box center [1020, 112] width 174 height 46
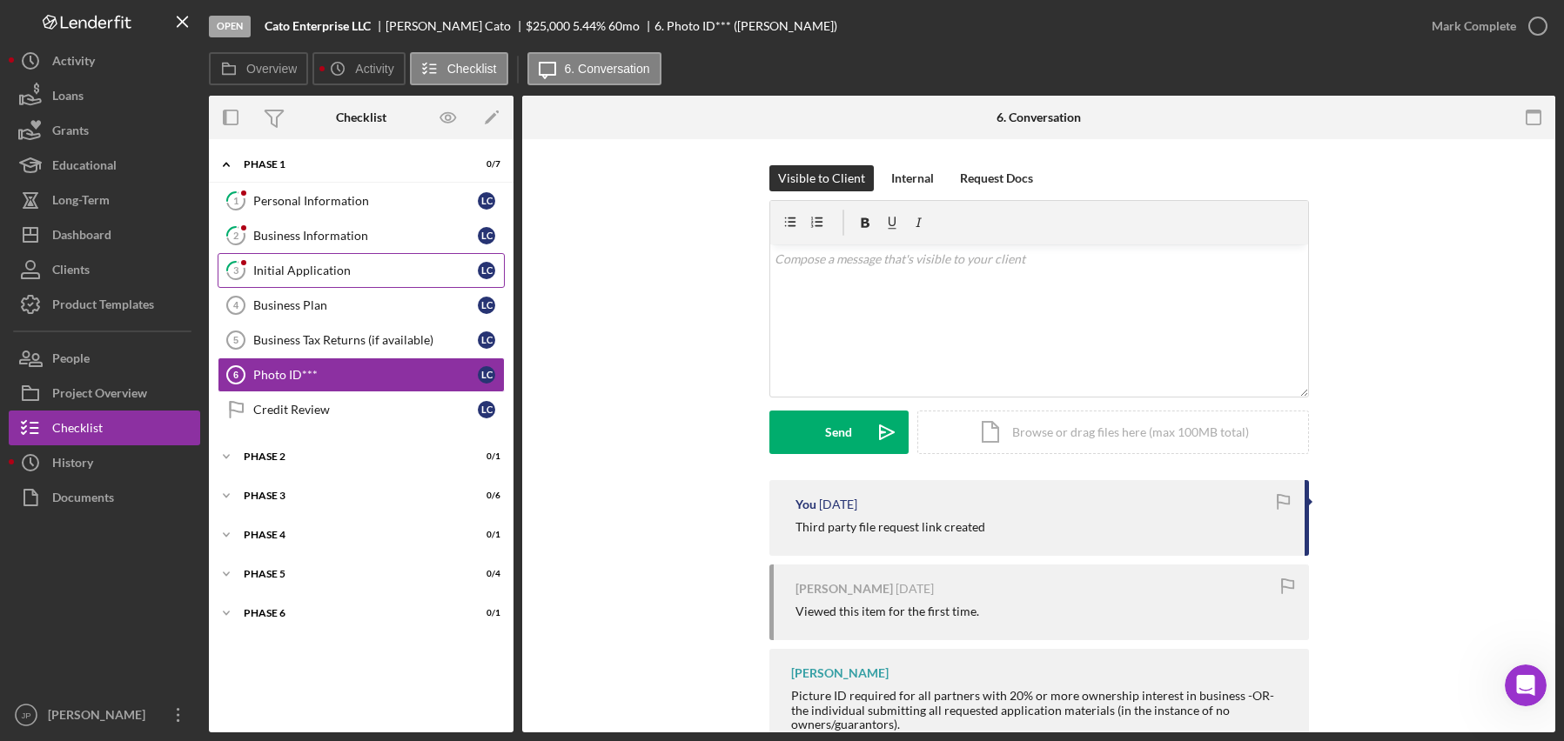
click at [331, 273] on div "Initial Application" at bounding box center [365, 271] width 224 height 14
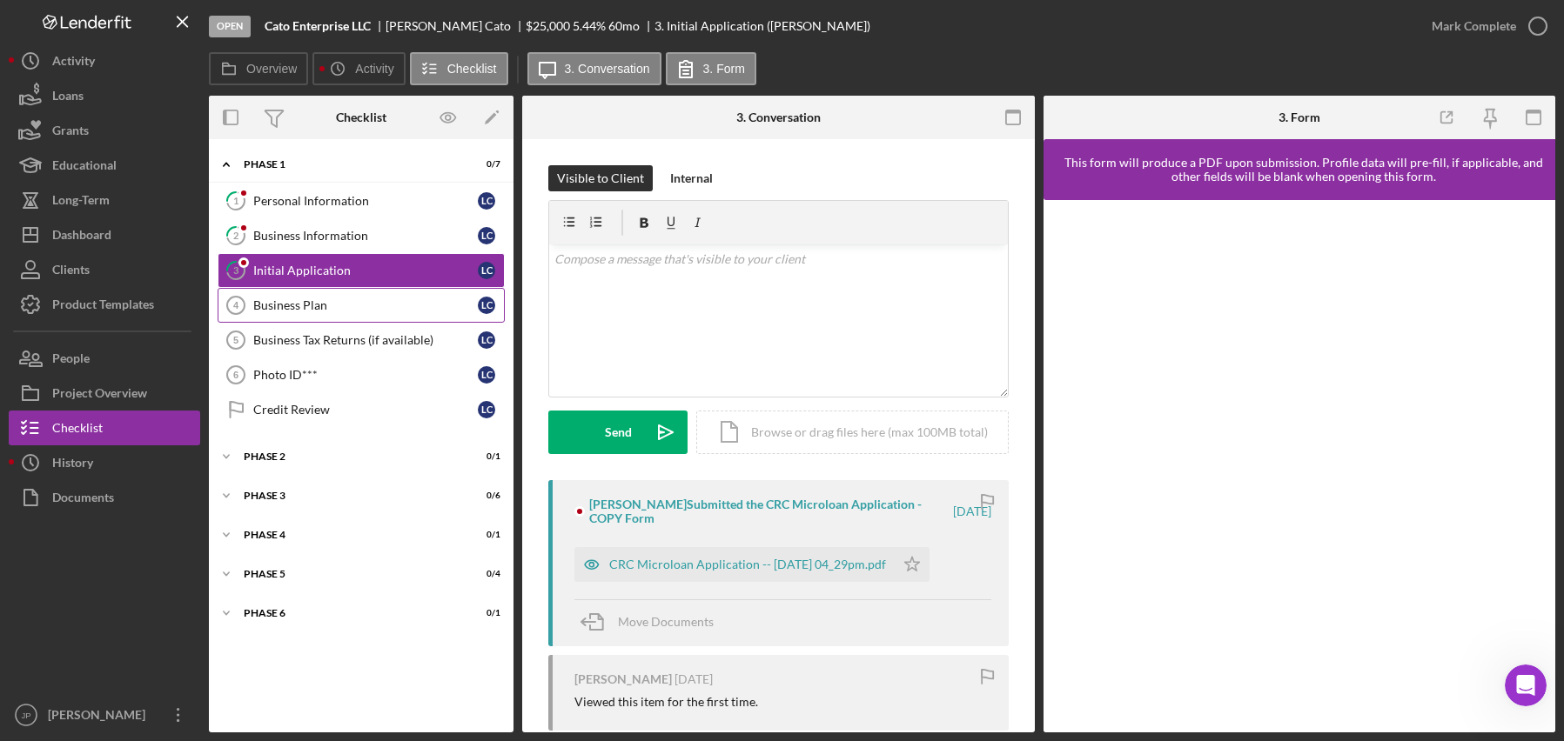
click at [315, 302] on div "Business Plan" at bounding box center [365, 305] width 224 height 14
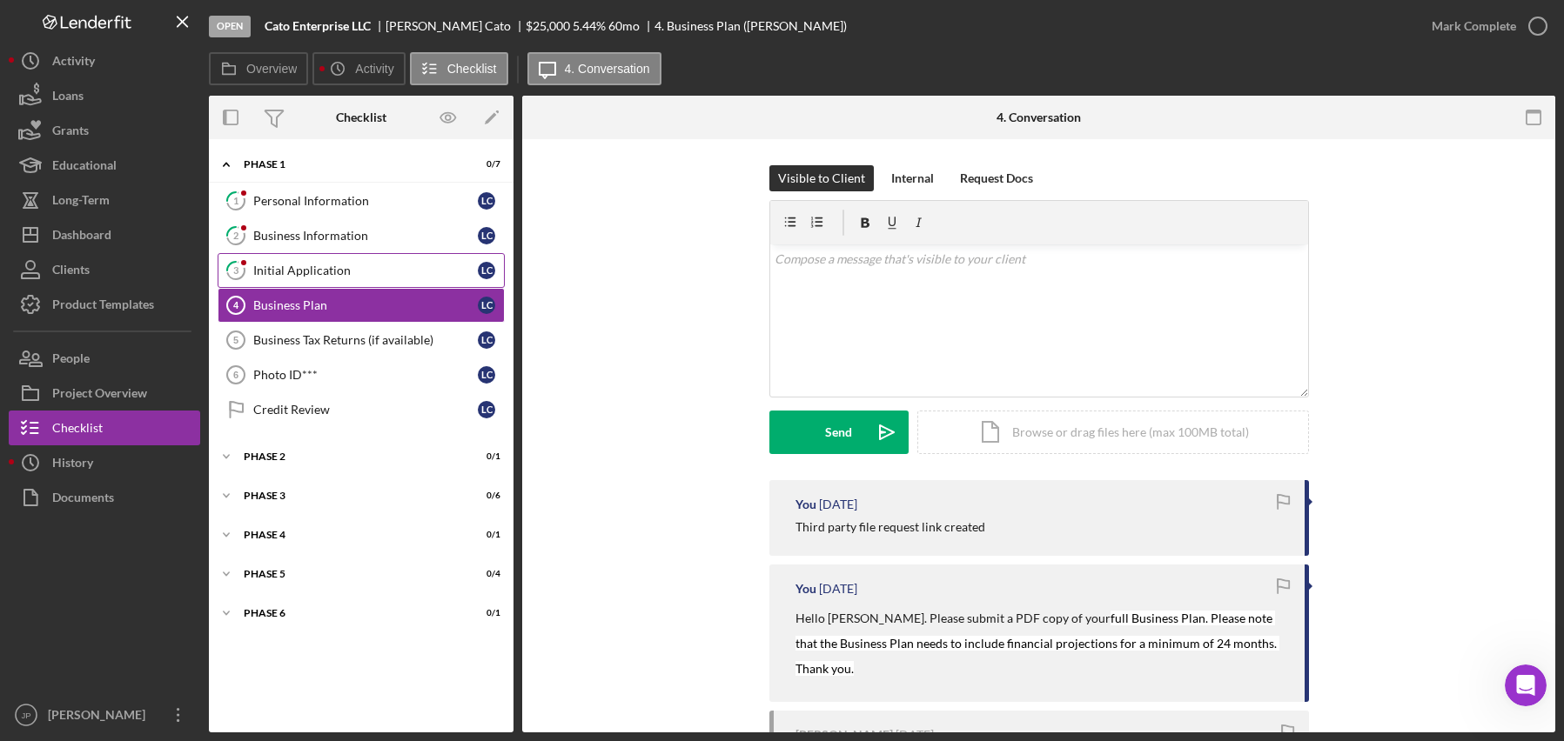
click at [326, 280] on link "3 Initial Application L C" at bounding box center [361, 270] width 287 height 35
